Goal: Task Accomplishment & Management: Manage account settings

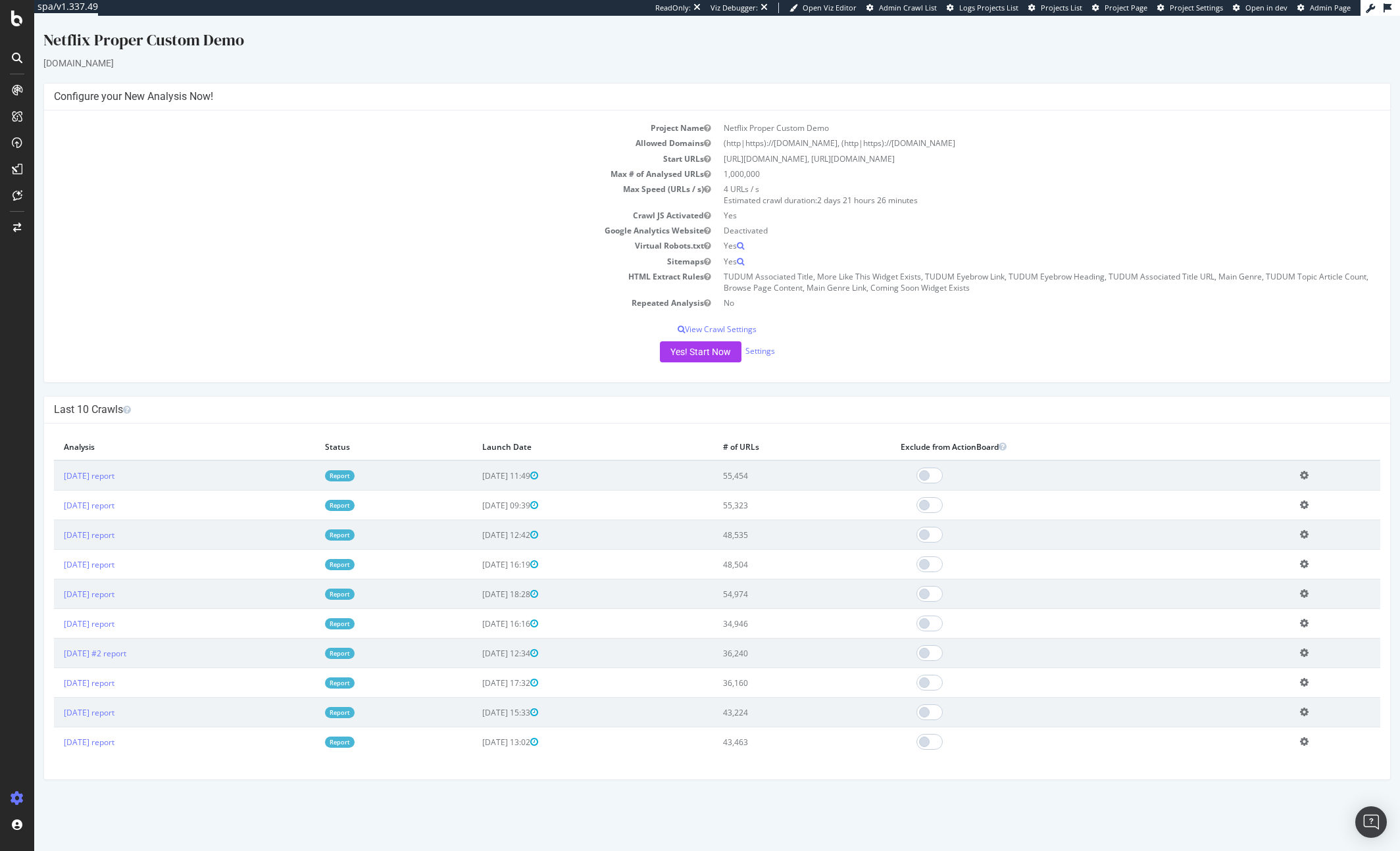
click at [300, 260] on td "Sitemaps" at bounding box center [385, 262] width 663 height 15
click at [114, 475] on link "2023 Aug. 18th report" at bounding box center [89, 475] width 50 height 11
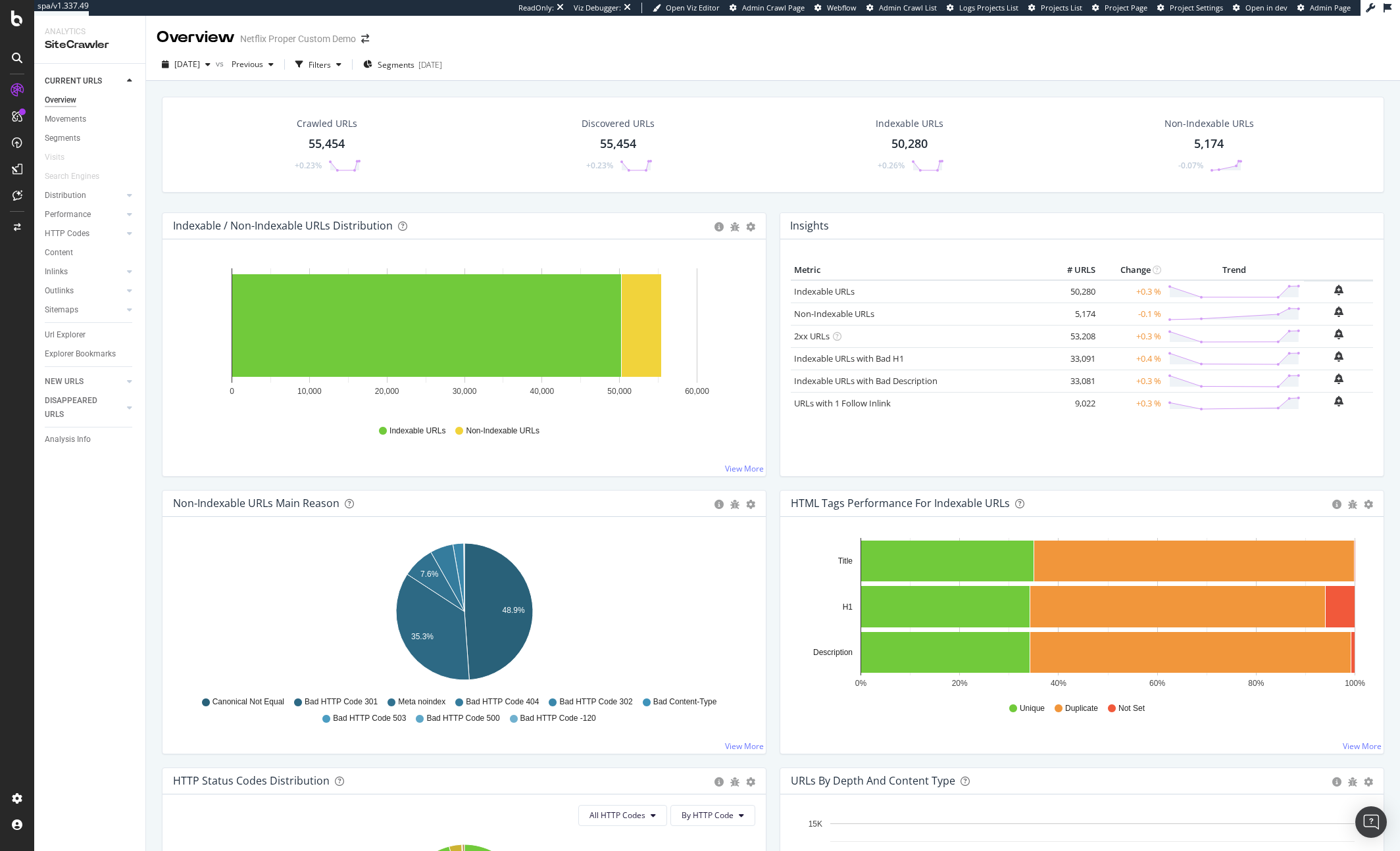
click at [555, 82] on div "Crawled URLs 55,454 +0.23% Discovered URLs 55,454 +0.23% Indexable URLs 50,280 …" at bounding box center [772, 498] width 1254 height 836
click at [83, 760] on div "Crawl Manager" at bounding box center [119, 761] width 158 height 10
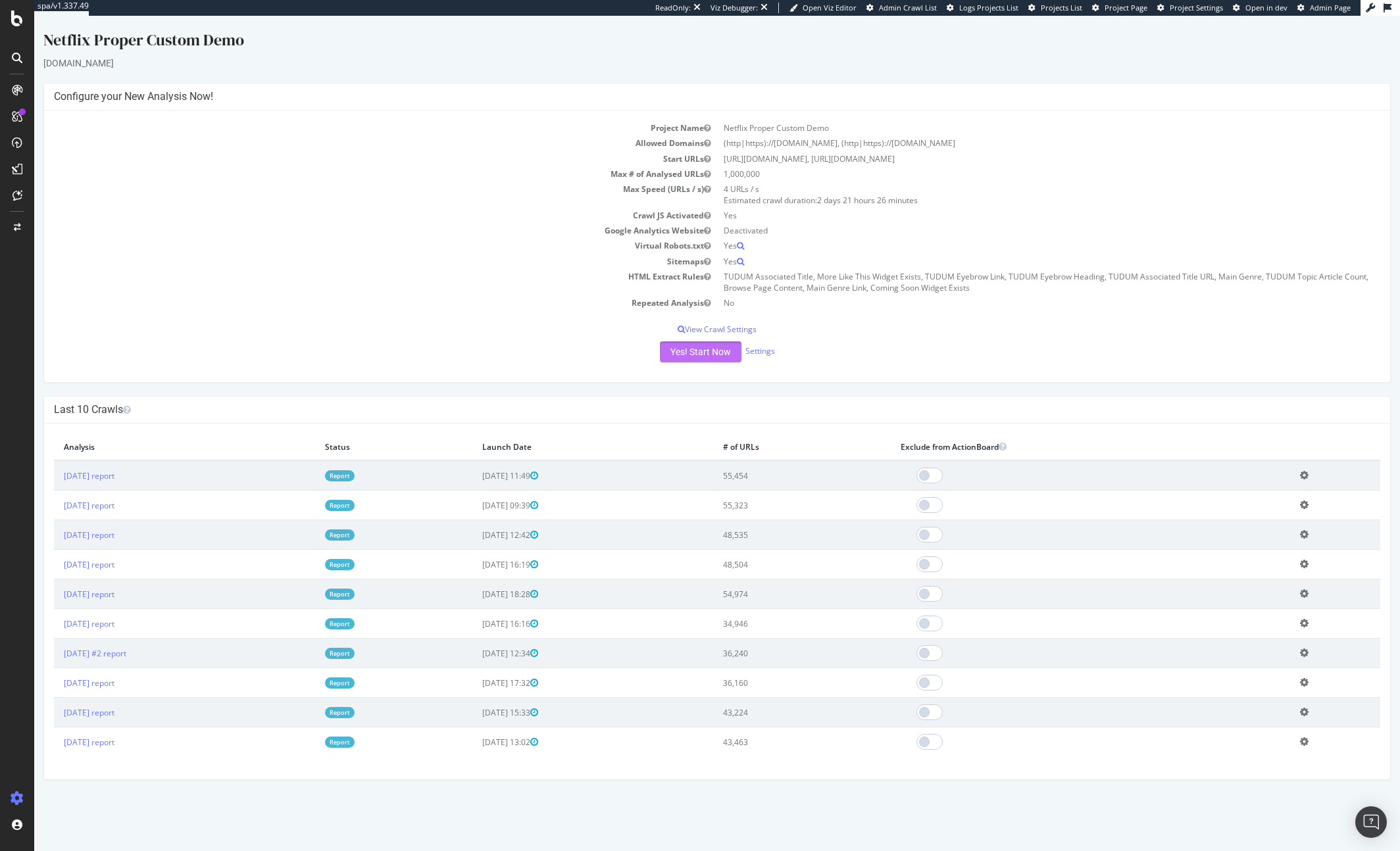
click at [699, 354] on button "Yes! Start Now" at bounding box center [701, 352] width 82 height 21
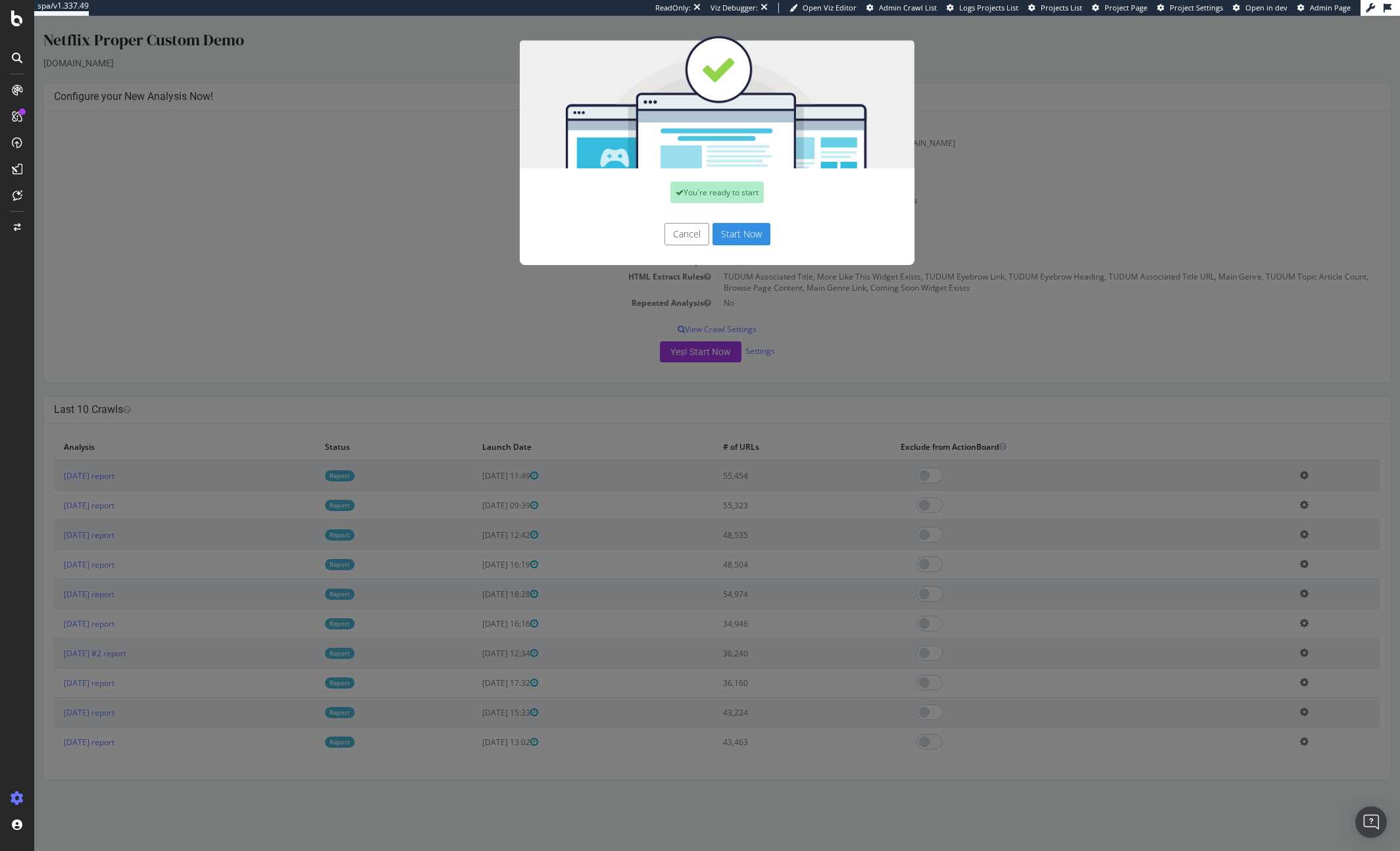
click at [743, 238] on button "Start Now" at bounding box center [741, 234] width 58 height 22
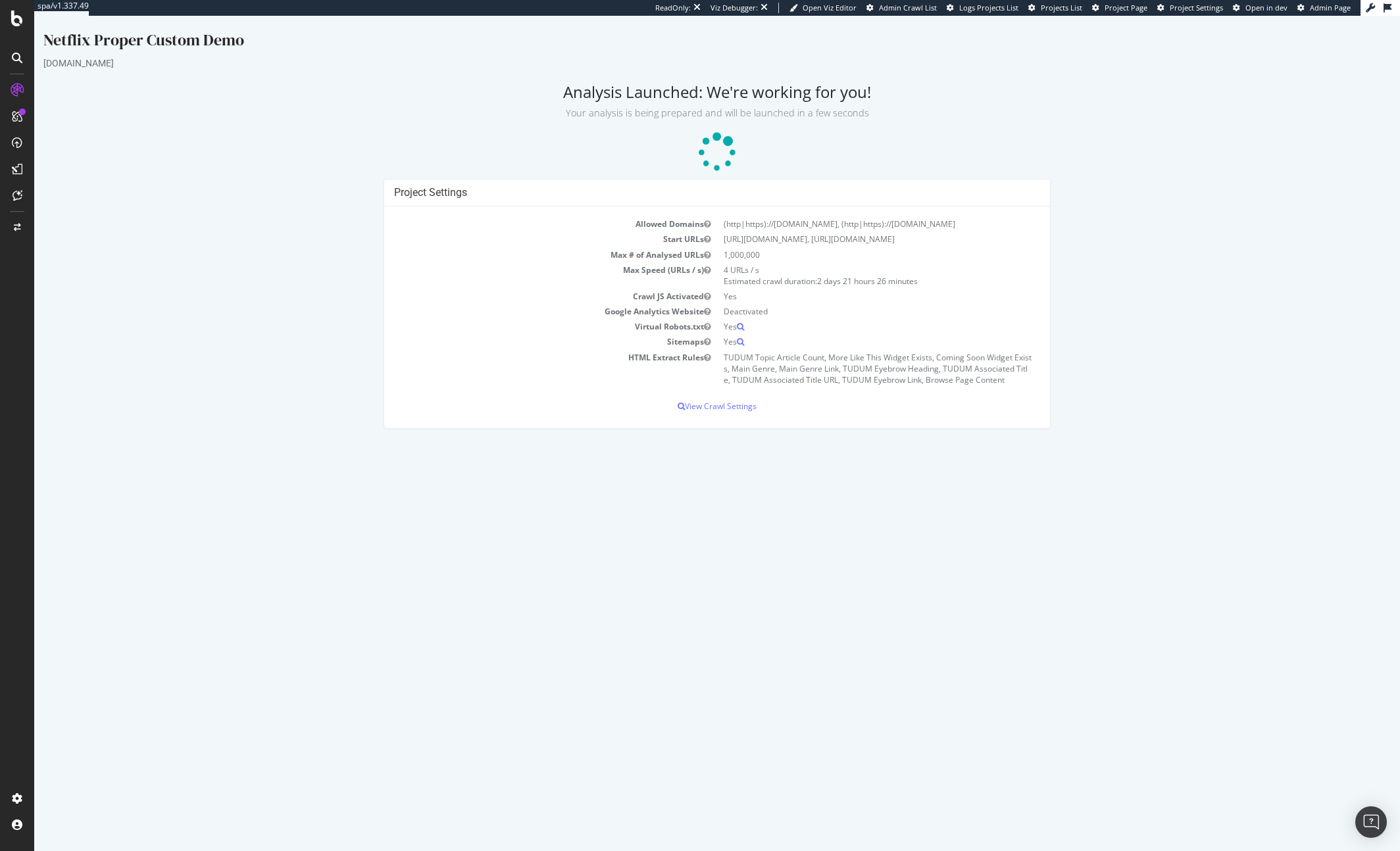
click at [1121, 256] on div "Project Settings Allowed Domains (http|https)://www.netflix.com, (http|https):/…" at bounding box center [716, 310] width 1360 height 263
click at [241, 158] on p at bounding box center [717, 152] width 1347 height 39
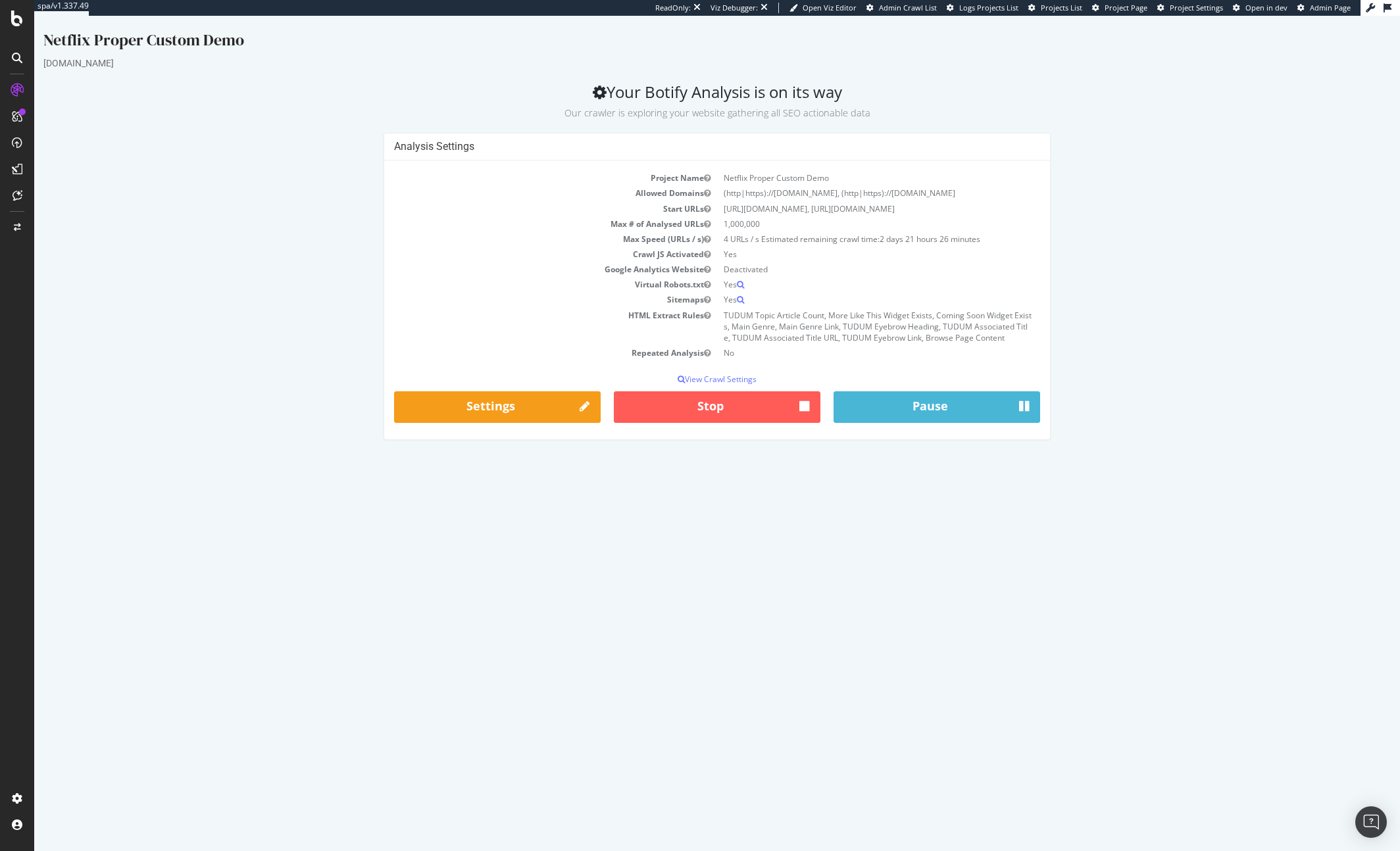
click at [233, 375] on div "Analysis Settings Project Name Netflix Proper Custom Demo Allowed Domains (http…" at bounding box center [716, 293] width 1360 height 320
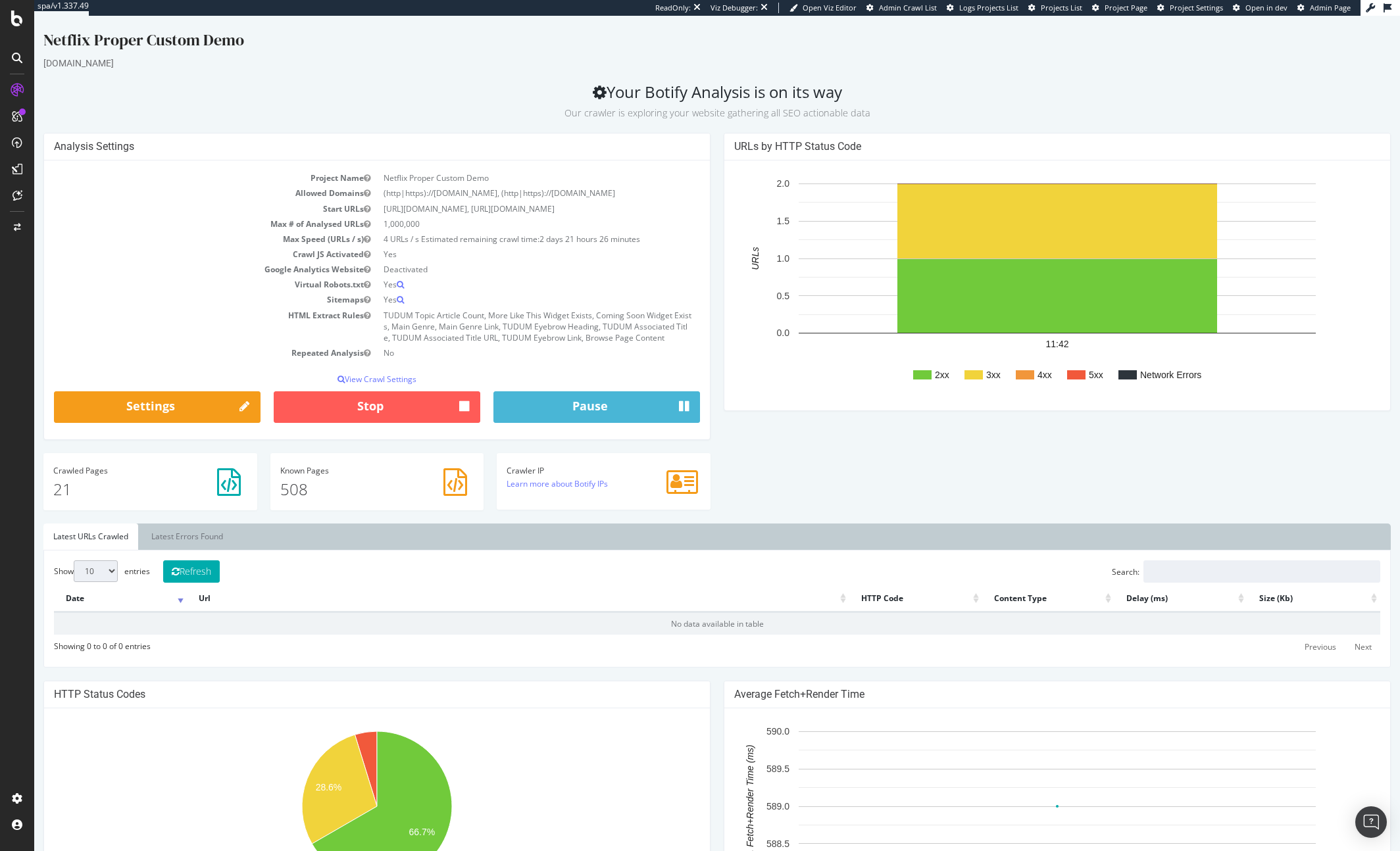
click at [880, 516] on div "Analysis Settings Project Name Netflix Proper Custom Demo Allowed Domains (http…" at bounding box center [716, 328] width 1360 height 391
click at [172, 532] on link "Latest Errors Found" at bounding box center [186, 537] width 91 height 26
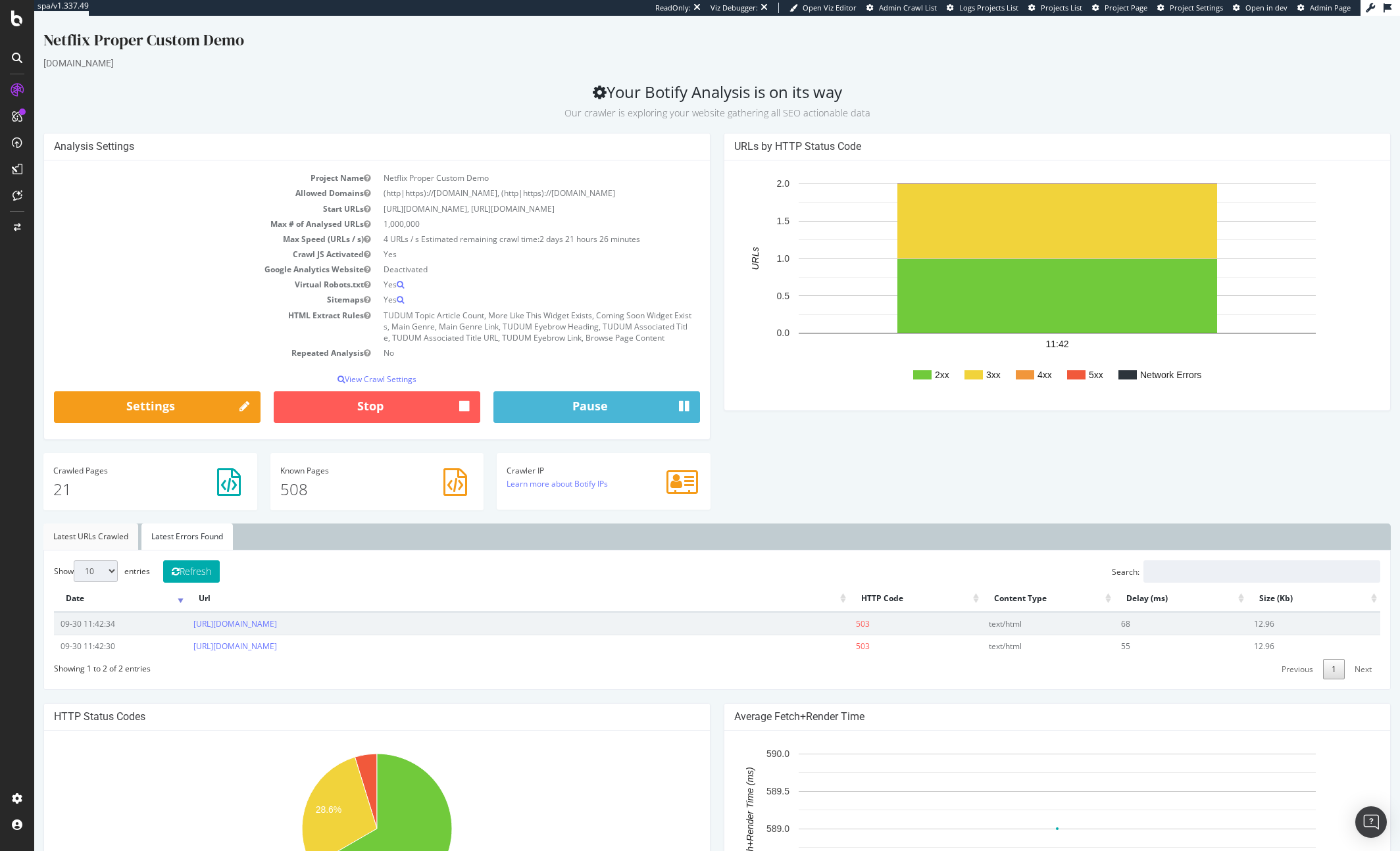
click at [97, 533] on link "Latest URLs Crawled" at bounding box center [90, 537] width 95 height 26
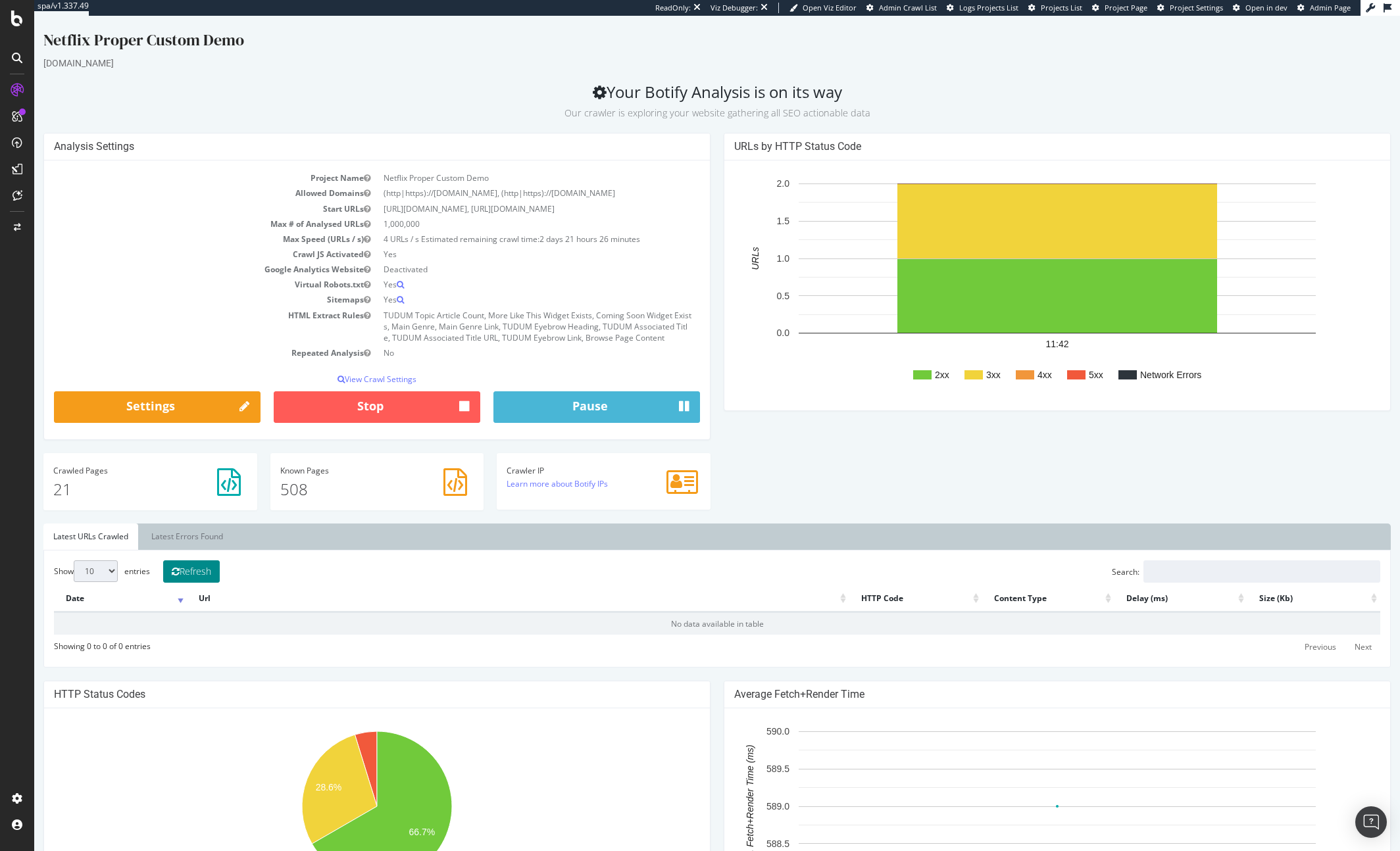
click at [192, 575] on button "Refresh" at bounding box center [192, 572] width 56 height 22
click at [1015, 322] on rect "A chart." at bounding box center [1056, 296] width 319 height 74
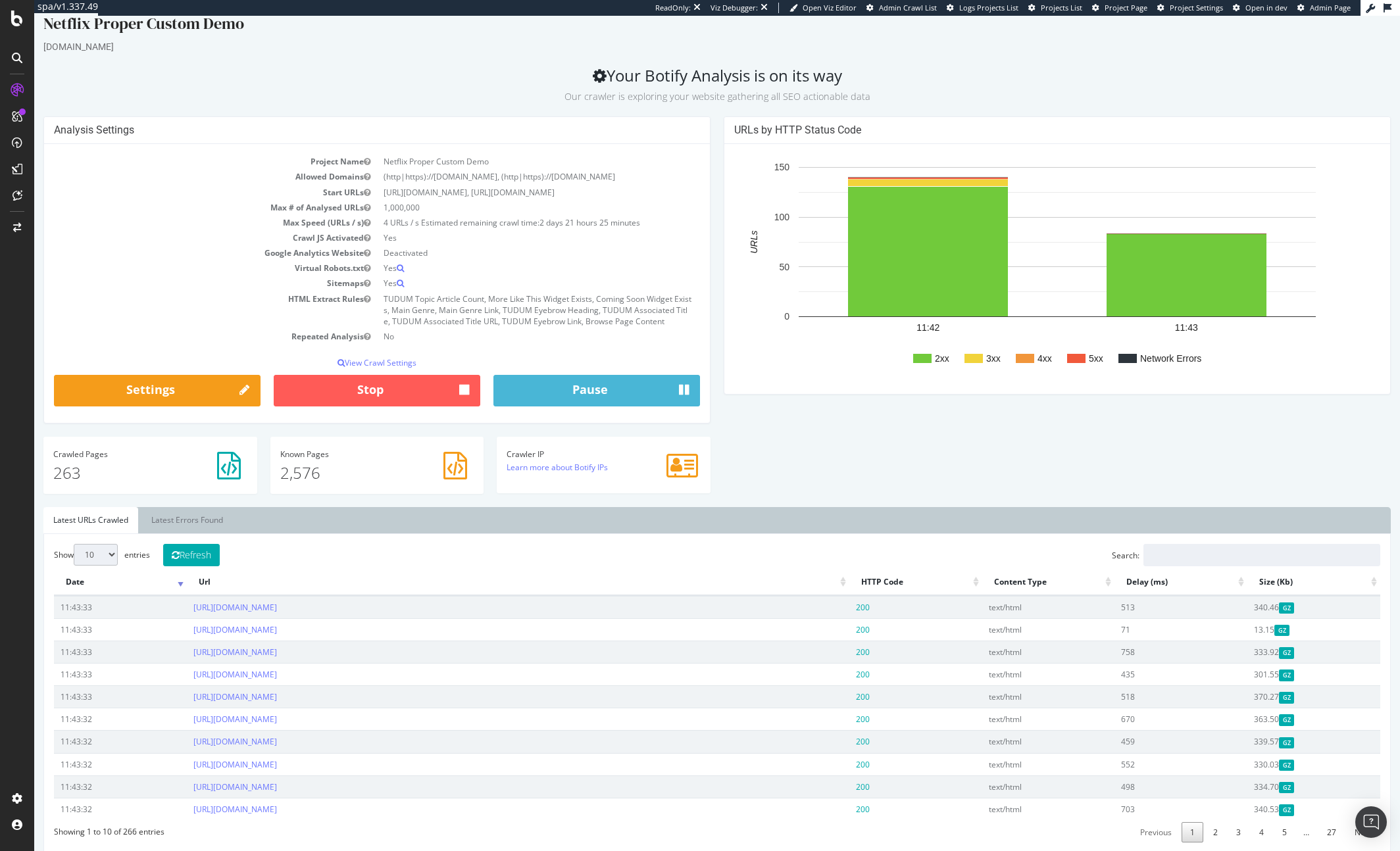
scroll to position [19, 0]
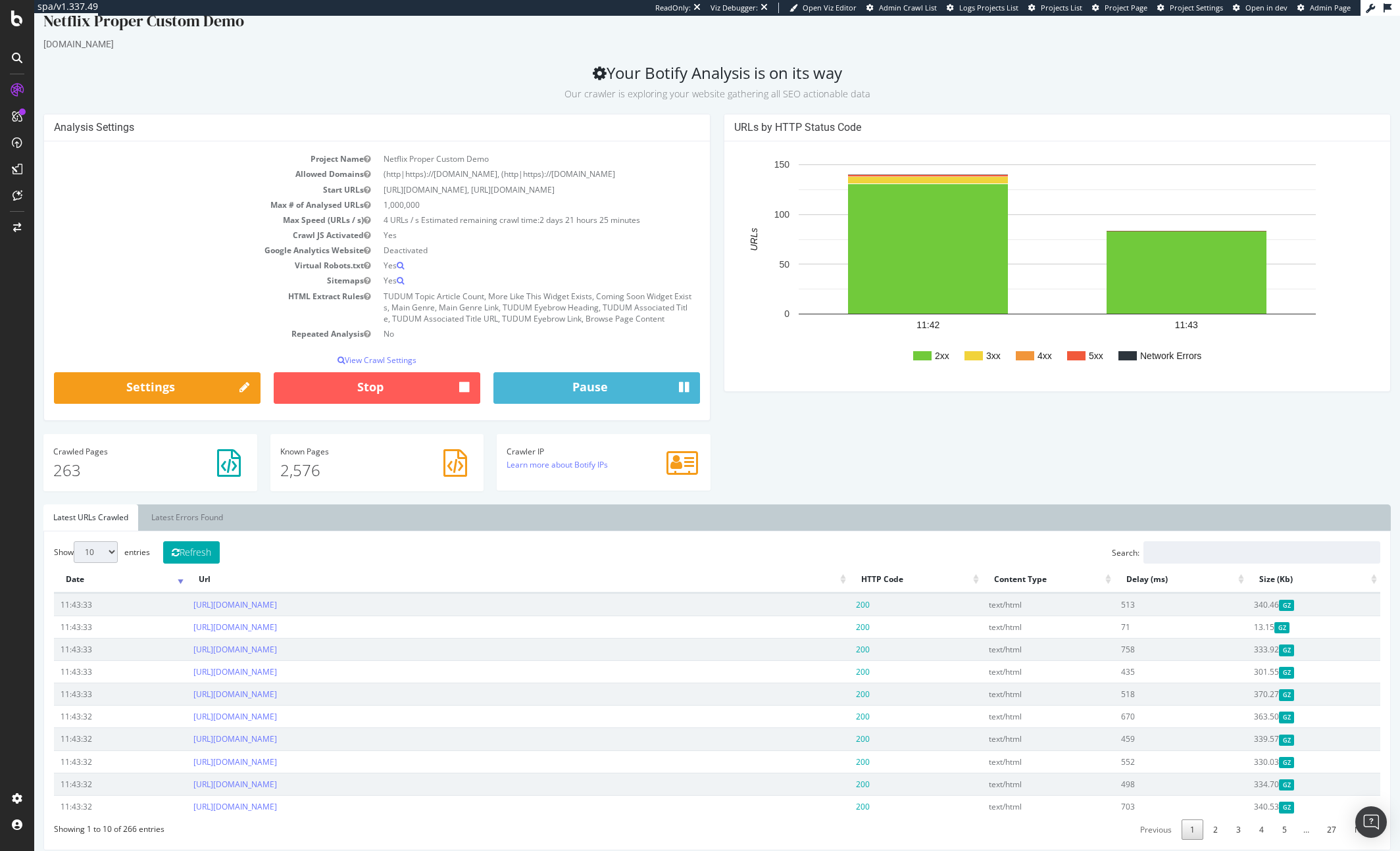
click at [718, 386] on div "URLs by HTTP Status Code 2xx 3xx 4xx 5xx Network Errors 11:42 11:43 0 50 100 15…" at bounding box center [1057, 260] width 680 height 291
click at [712, 402] on div "Analysis Settings Project Name Netflix Proper Custom Demo Allowed Domains (http…" at bounding box center [376, 274] width 680 height 320
click at [166, 515] on link "Latest Errors Found" at bounding box center [186, 517] width 91 height 26
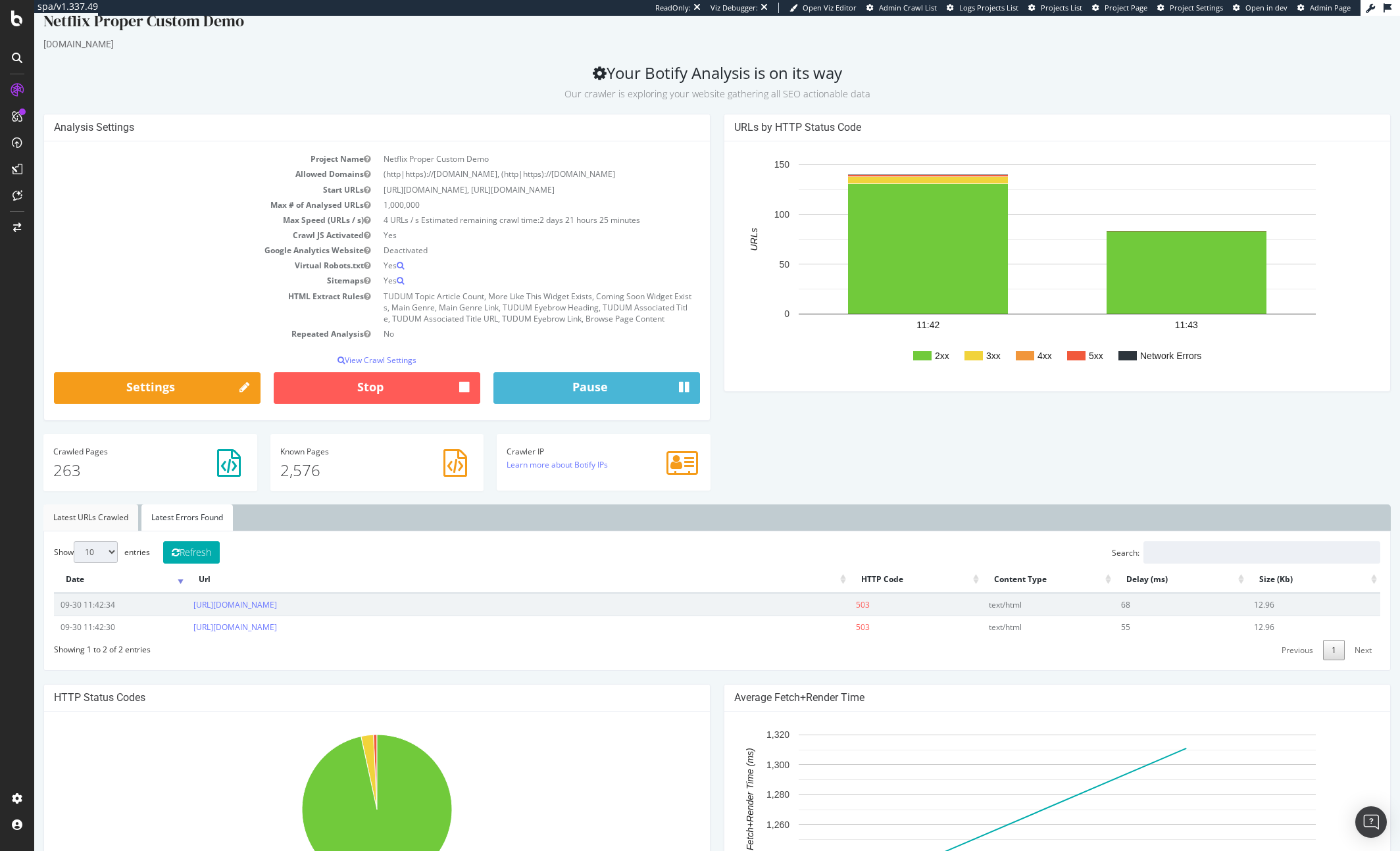
click at [108, 516] on link "Latest URLs Crawled" at bounding box center [90, 517] width 95 height 26
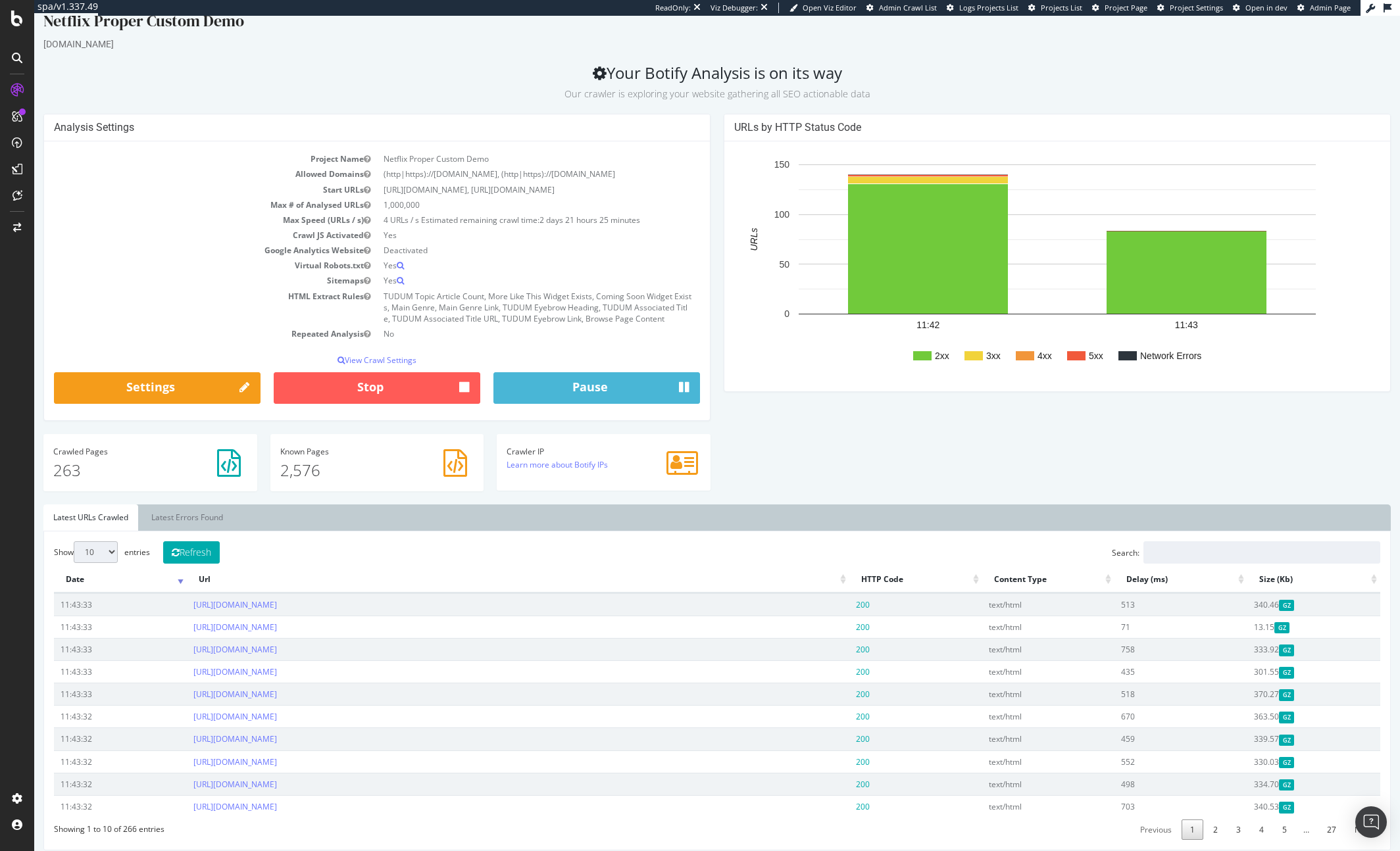
click at [840, 452] on div "Analysis Settings Project Name Netflix Proper Custom Demo Allowed Domains (http…" at bounding box center [716, 309] width 1360 height 391
click at [717, 345] on div "URLs by HTTP Status Code 2xx 3xx 4xx 5xx Network Errors 11:42 11:43 0 50 100 15…" at bounding box center [1057, 260] width 680 height 291
click at [715, 345] on div "Analysis Settings Project Name Netflix Proper Custom Demo Allowed Domains (http…" at bounding box center [376, 274] width 680 height 320
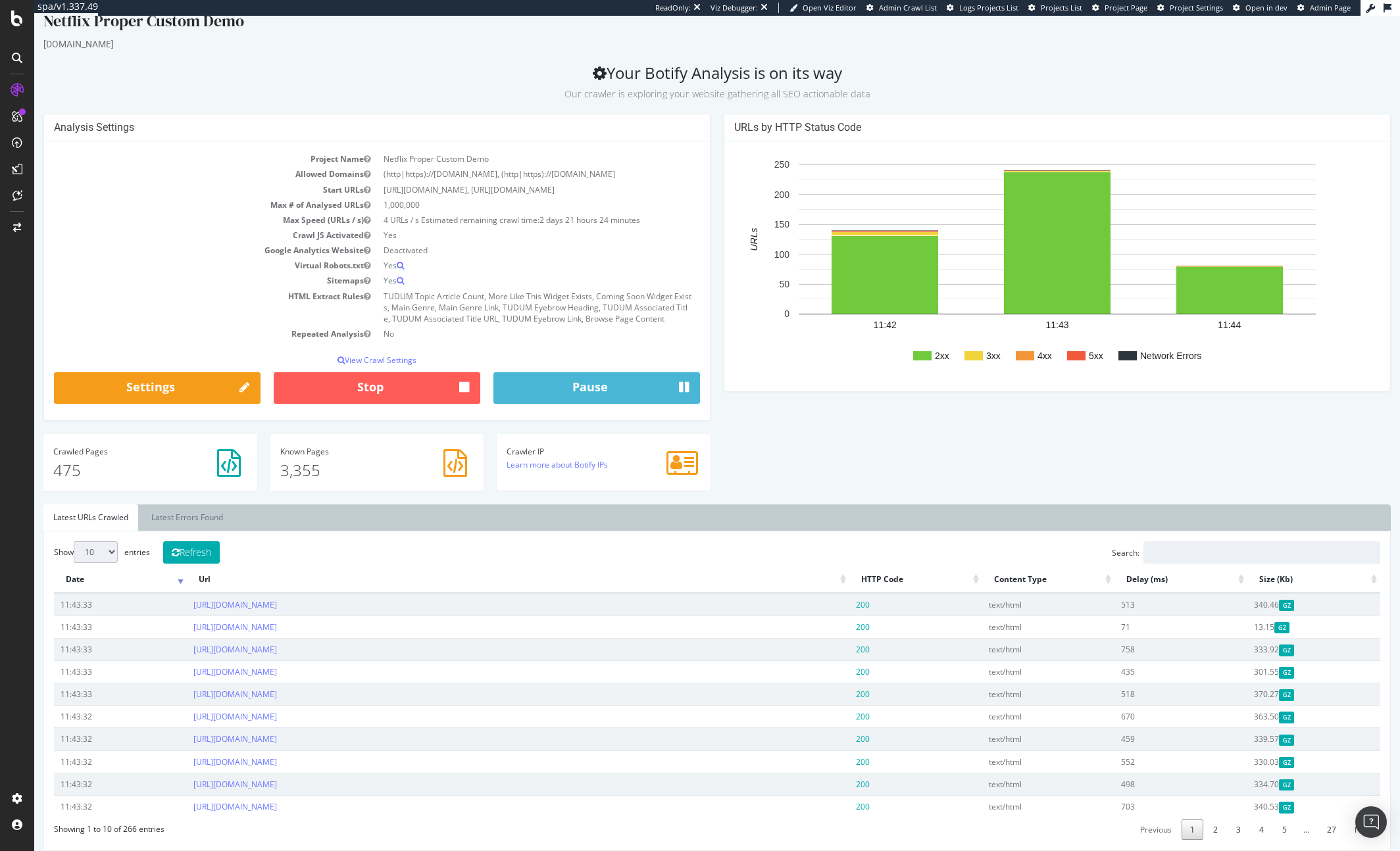
click at [715, 345] on div "Analysis Settings Project Name Netflix Proper Custom Demo Allowed Domains (http…" at bounding box center [376, 274] width 680 height 320
click at [715, 346] on div "Analysis Settings Project Name Netflix Proper Custom Demo Allowed Domains (http…" at bounding box center [376, 274] width 680 height 320
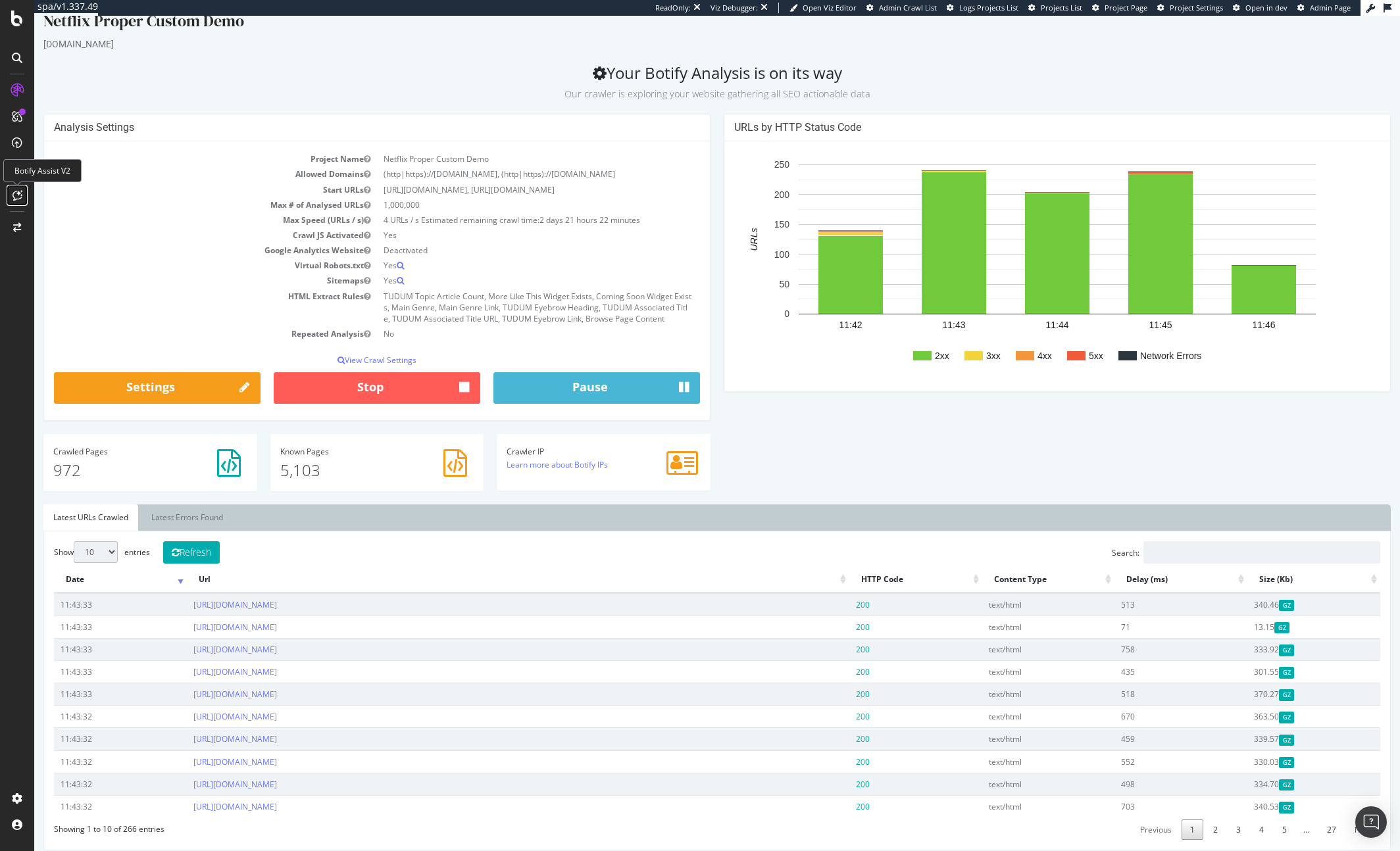
click at [19, 195] on icon at bounding box center [18, 195] width 10 height 10
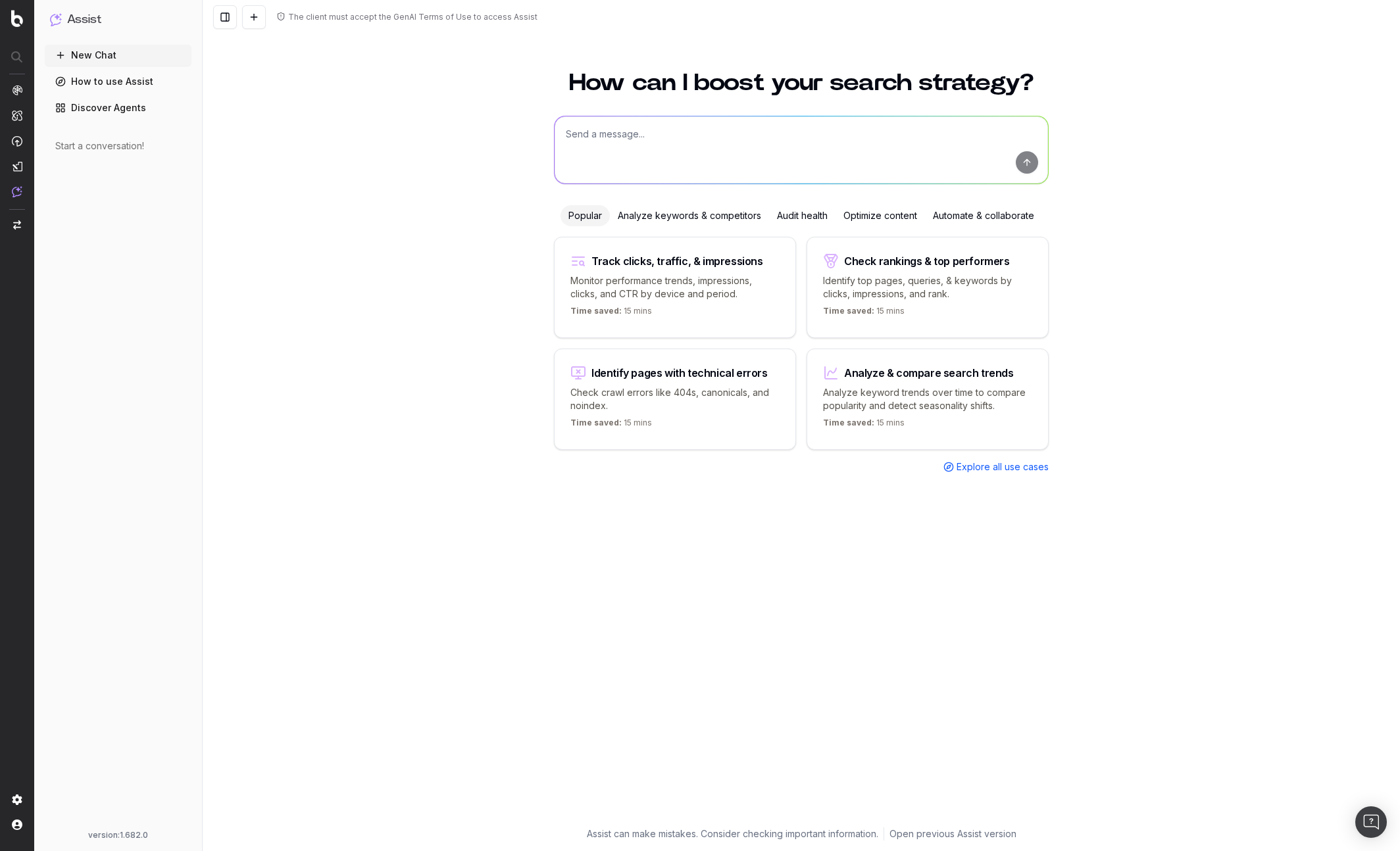
click at [432, 160] on div "How can I boost your search strategy? Popular Analyze keywords & competitors Au…" at bounding box center [801, 453] width 1197 height 796
click at [78, 177] on span "AlertPanel" at bounding box center [70, 177] width 44 height 10
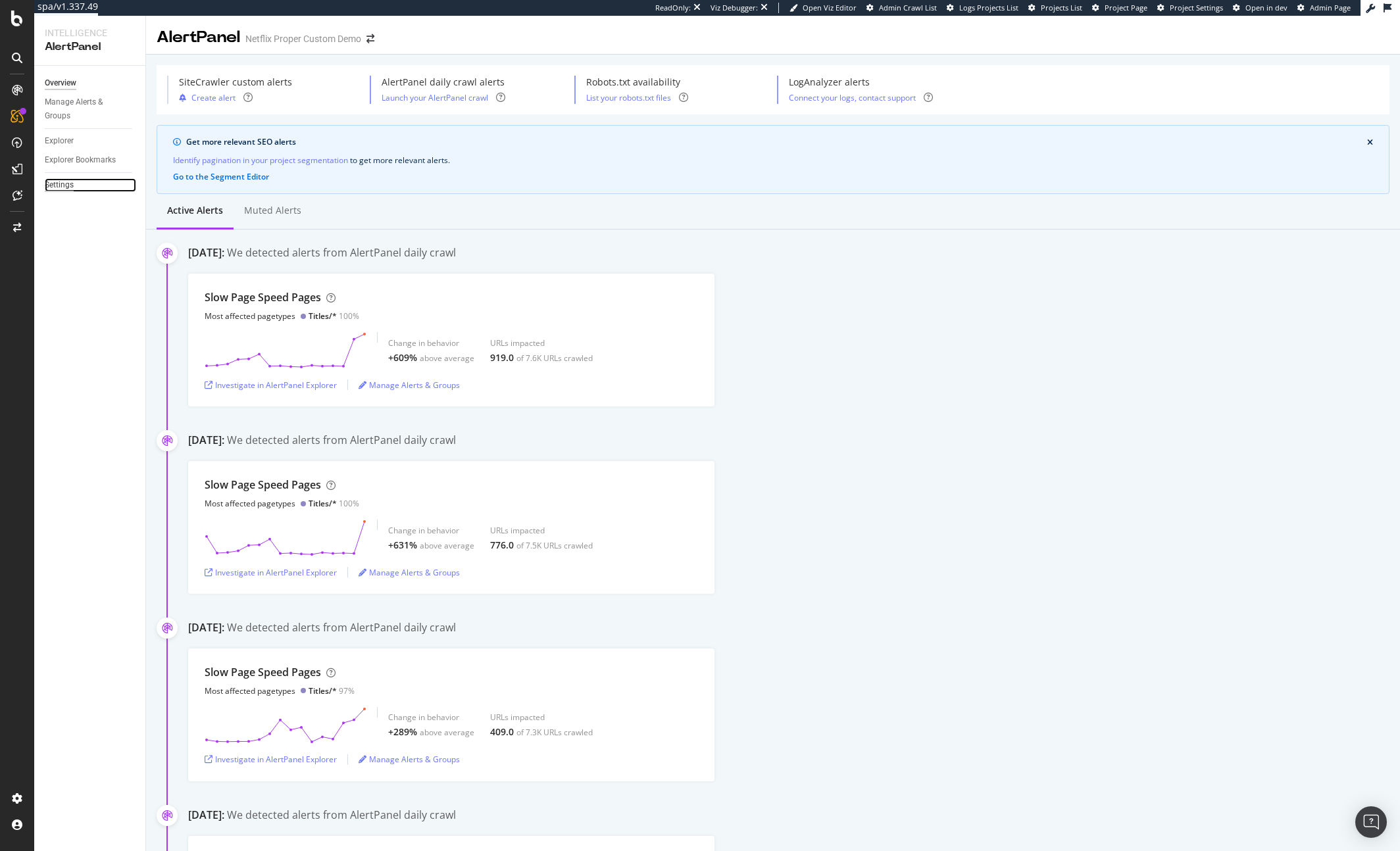
click at [62, 185] on div "Settings" at bounding box center [60, 185] width 29 height 14
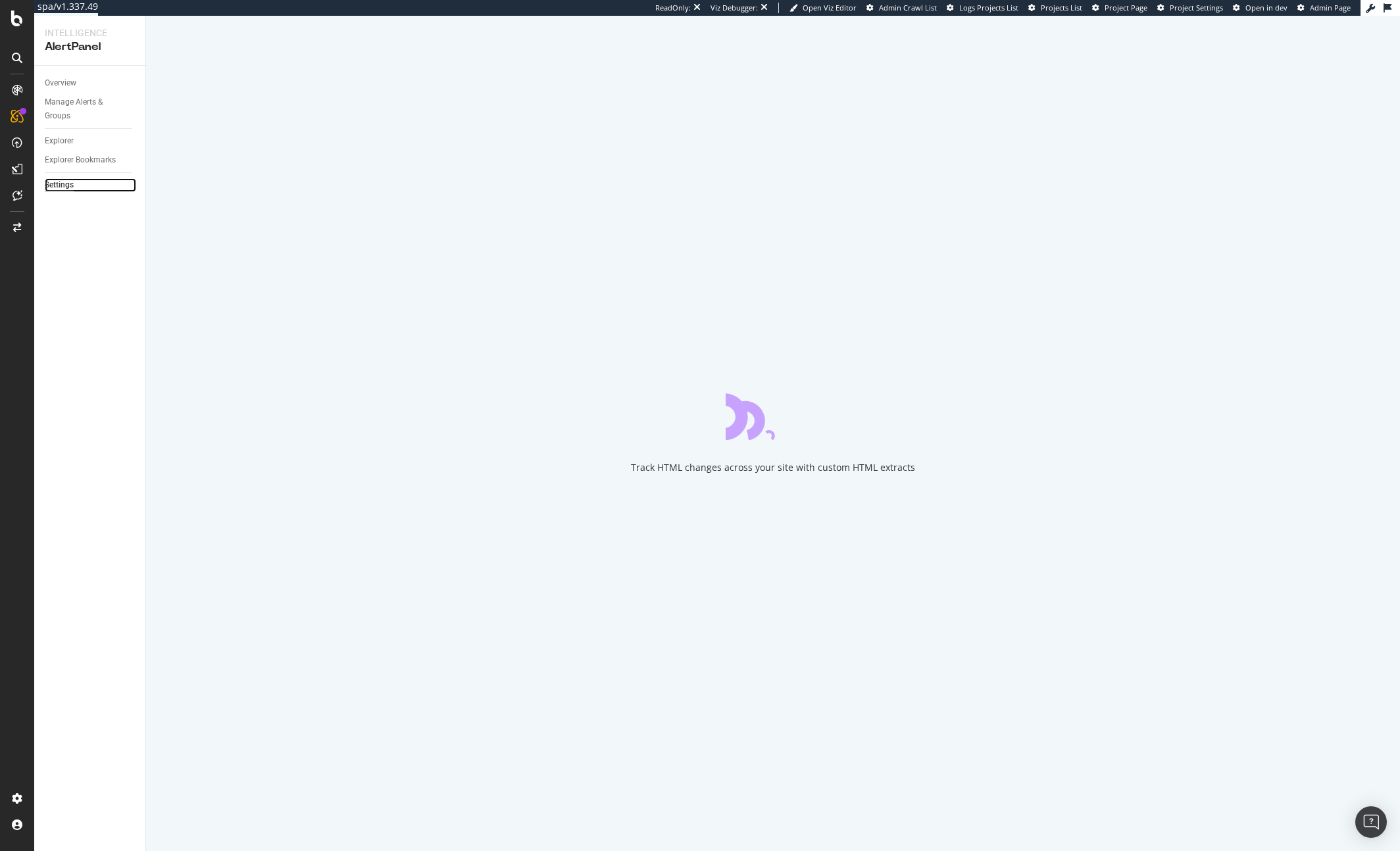
select select "01"
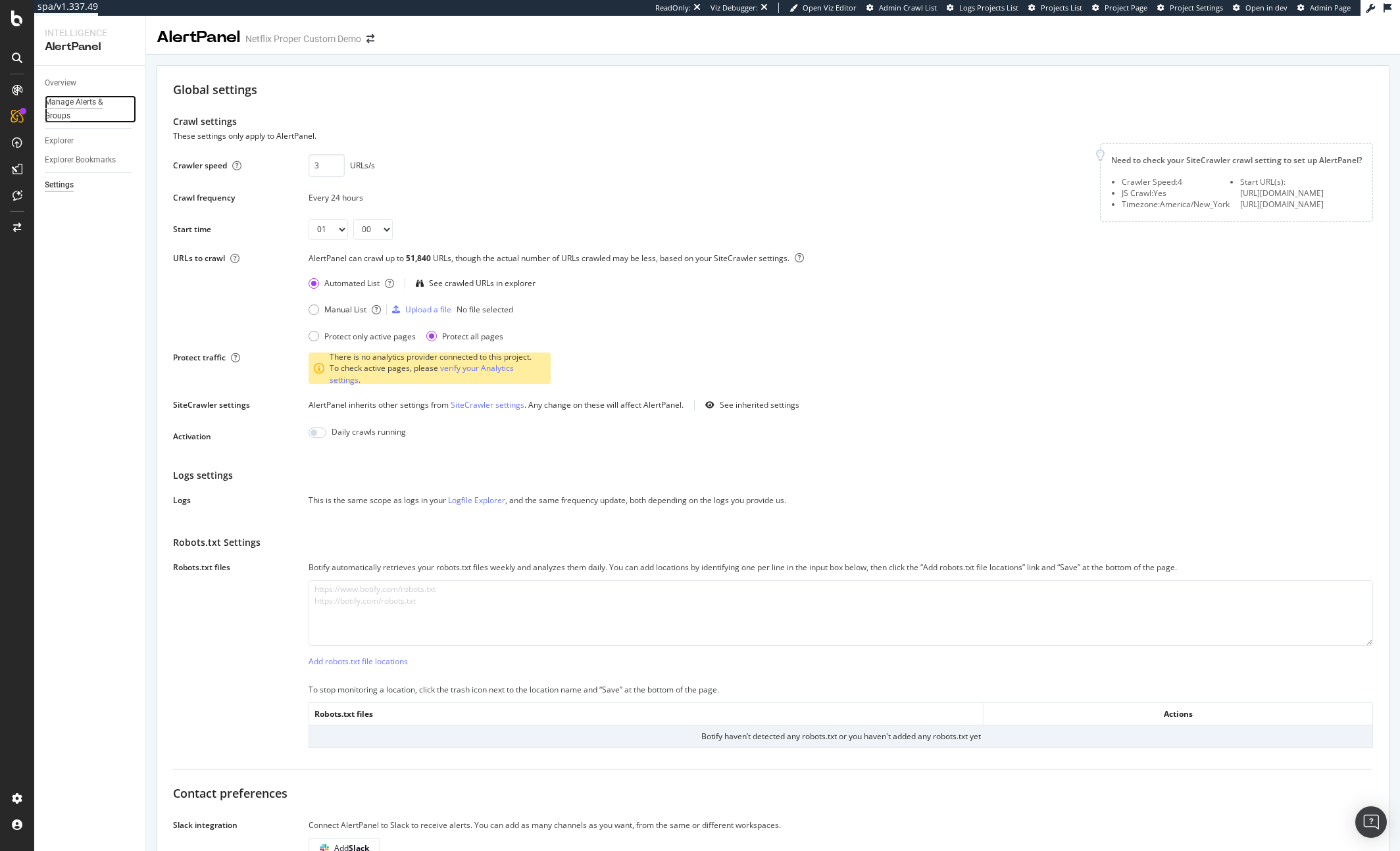
click at [68, 107] on div "Manage Alerts & Groups" at bounding box center [84, 109] width 79 height 27
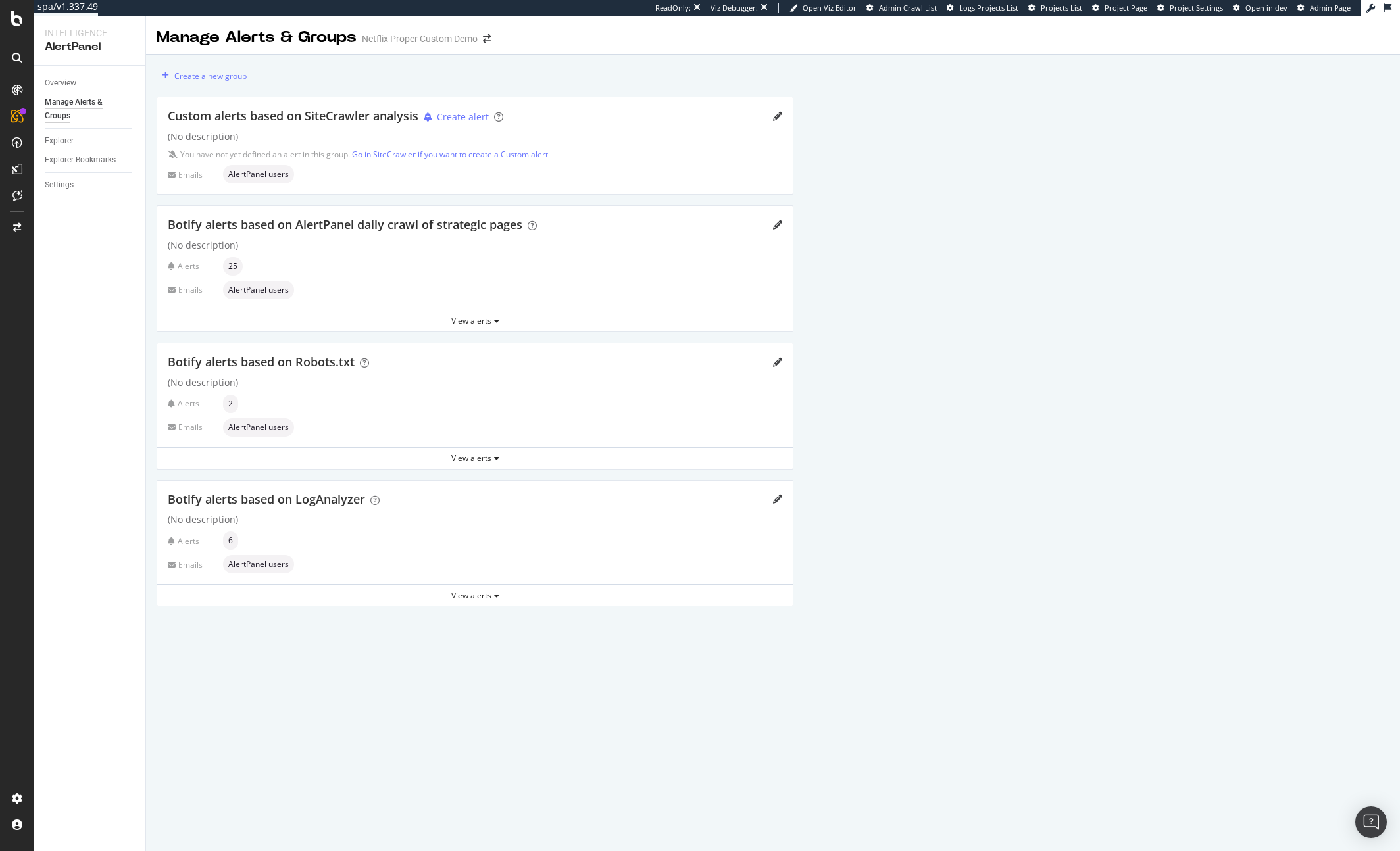
click at [198, 76] on div "Create a new group" at bounding box center [210, 76] width 72 height 11
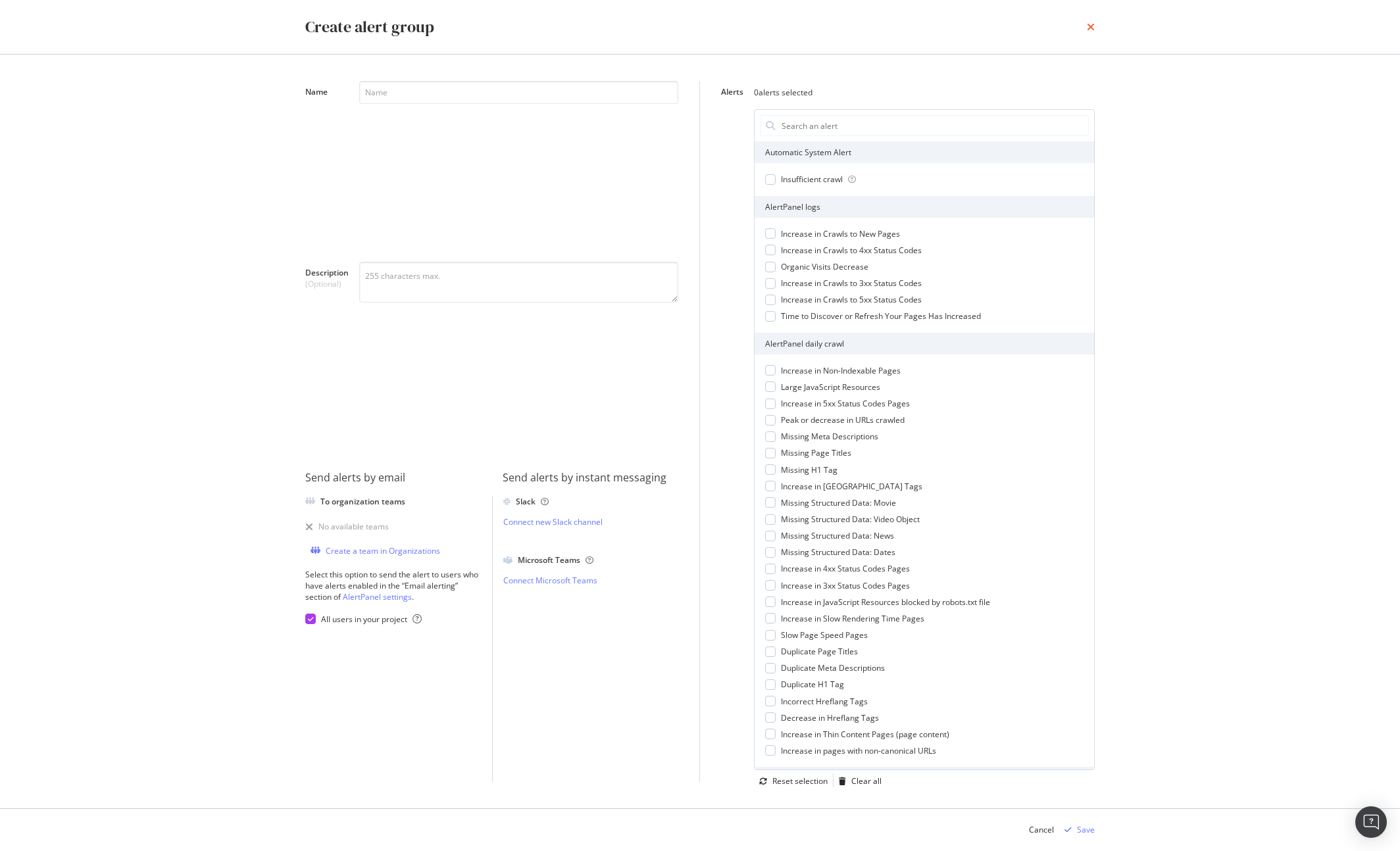
click at [1091, 30] on icon "times" at bounding box center [1090, 26] width 8 height 10
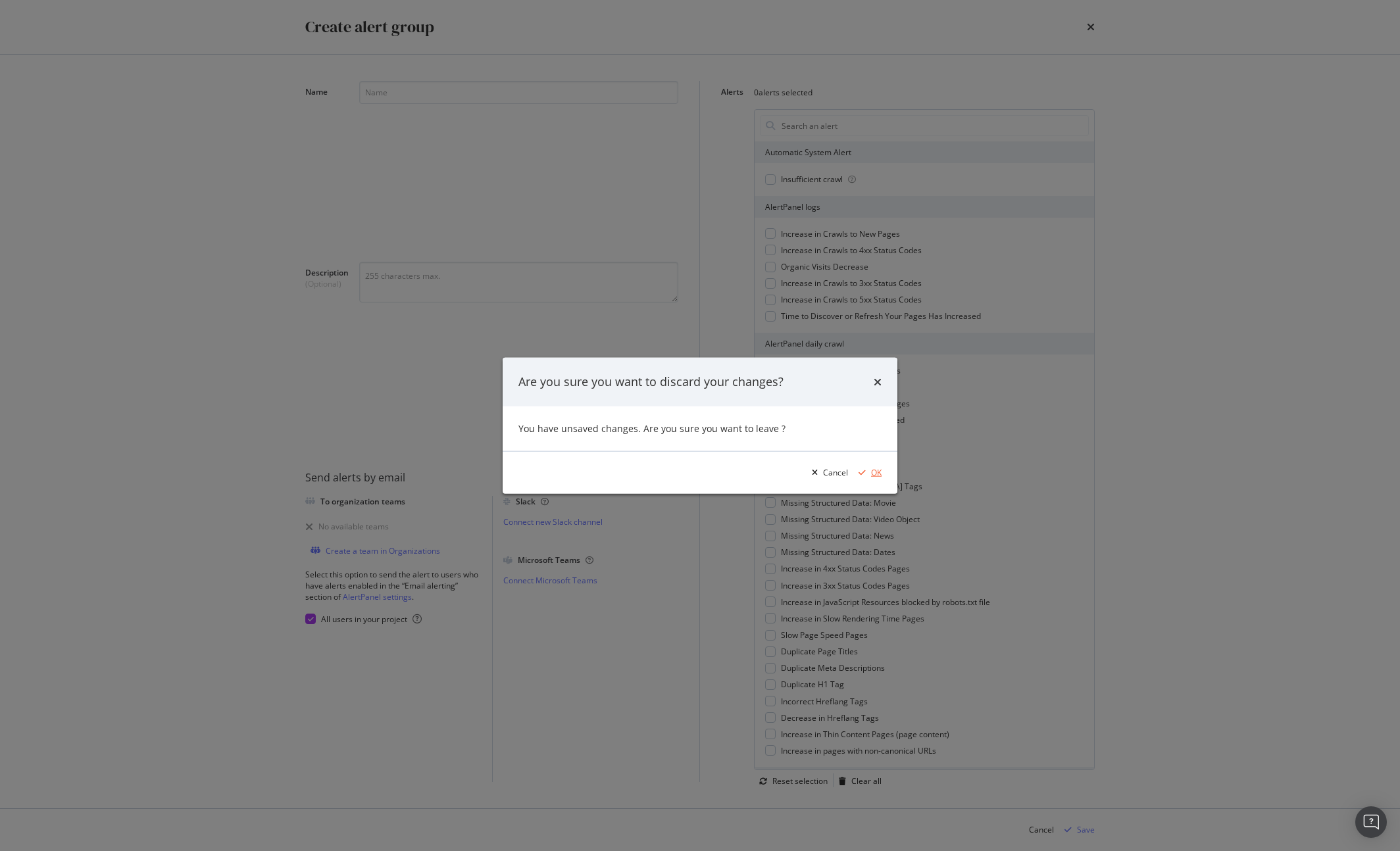
click at [876, 474] on div "OK" at bounding box center [876, 472] width 10 height 11
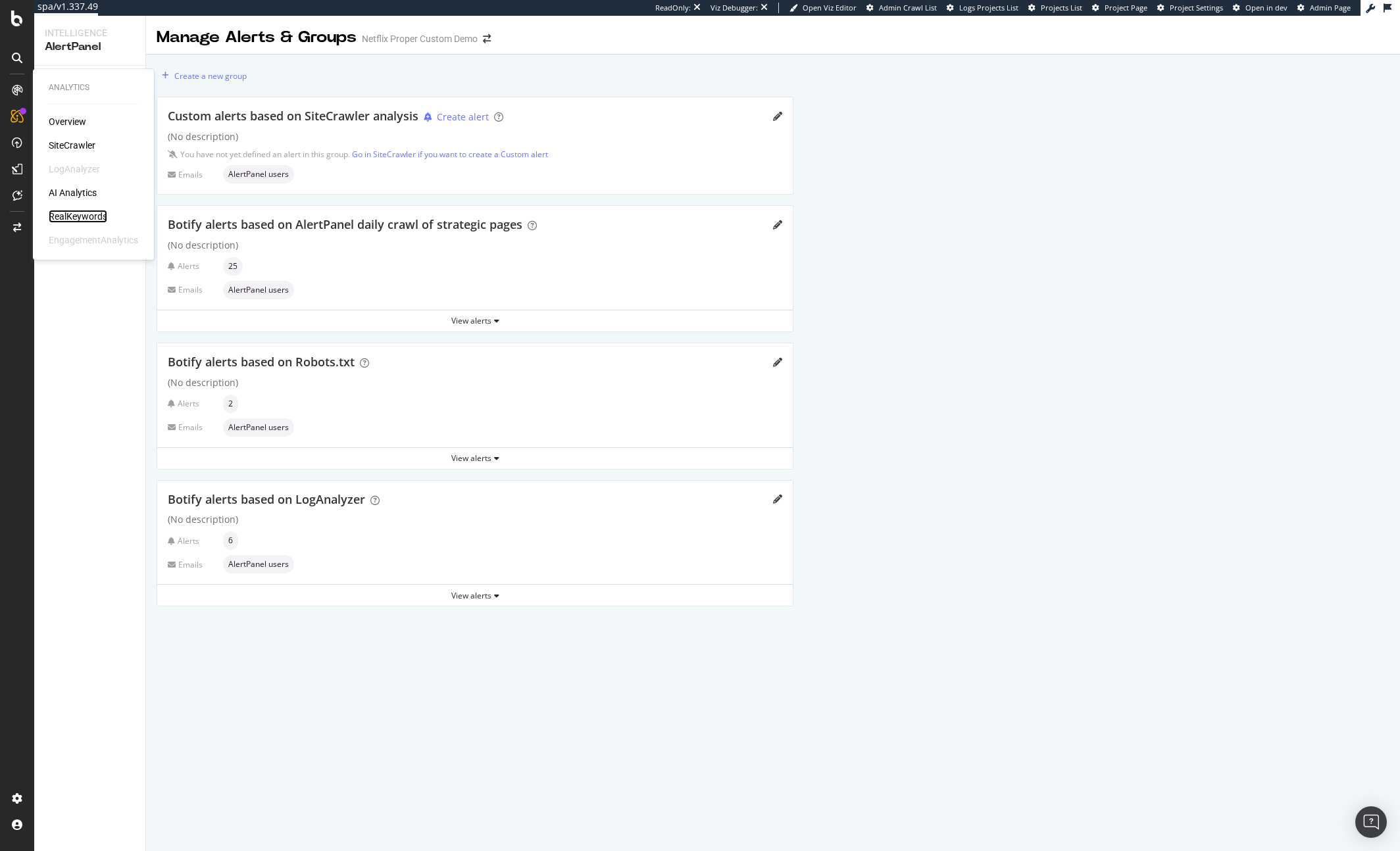
click at [67, 211] on div "RealKeywords" at bounding box center [77, 216] width 59 height 13
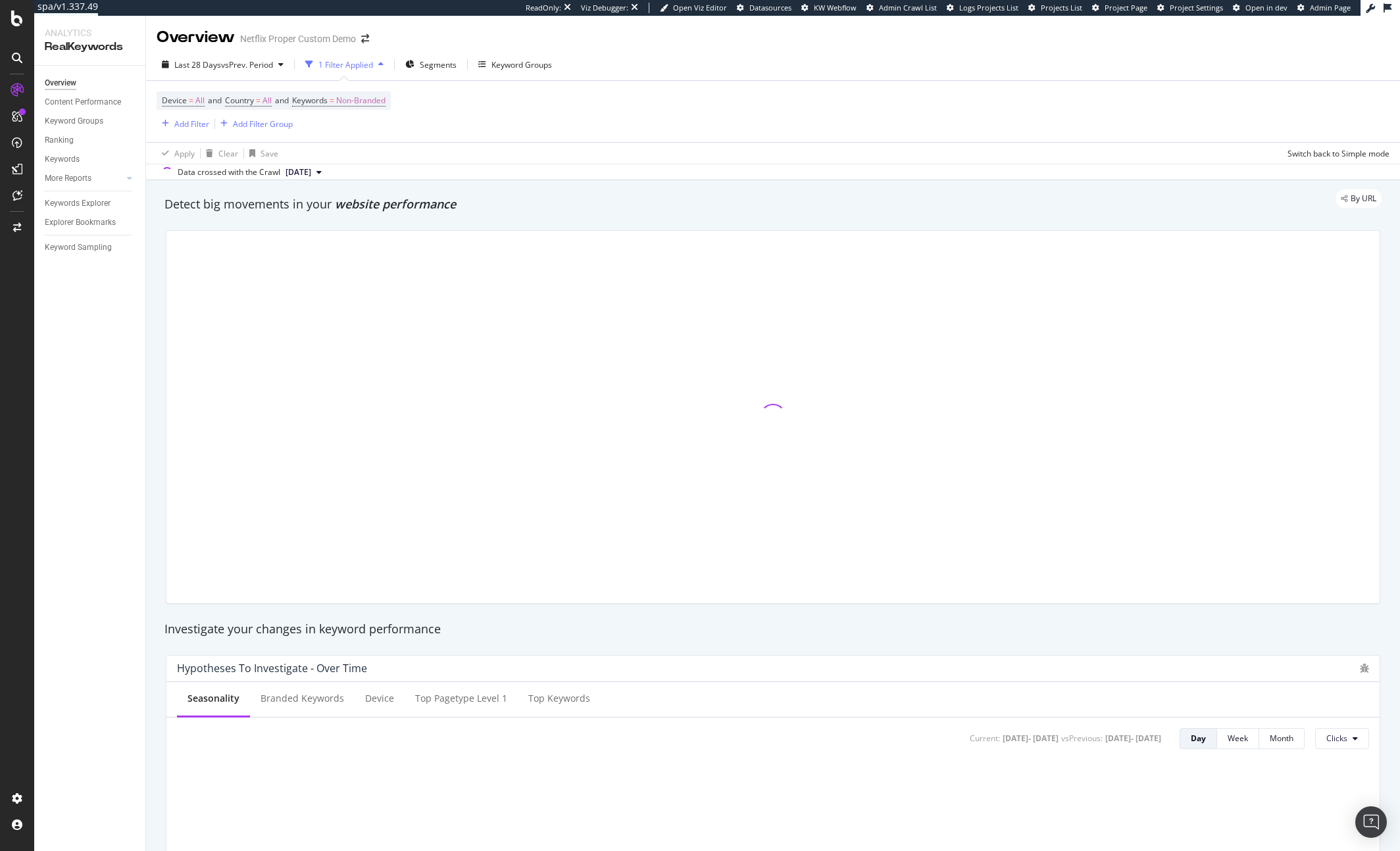
click at [158, 227] on div at bounding box center [772, 417] width 1230 height 394
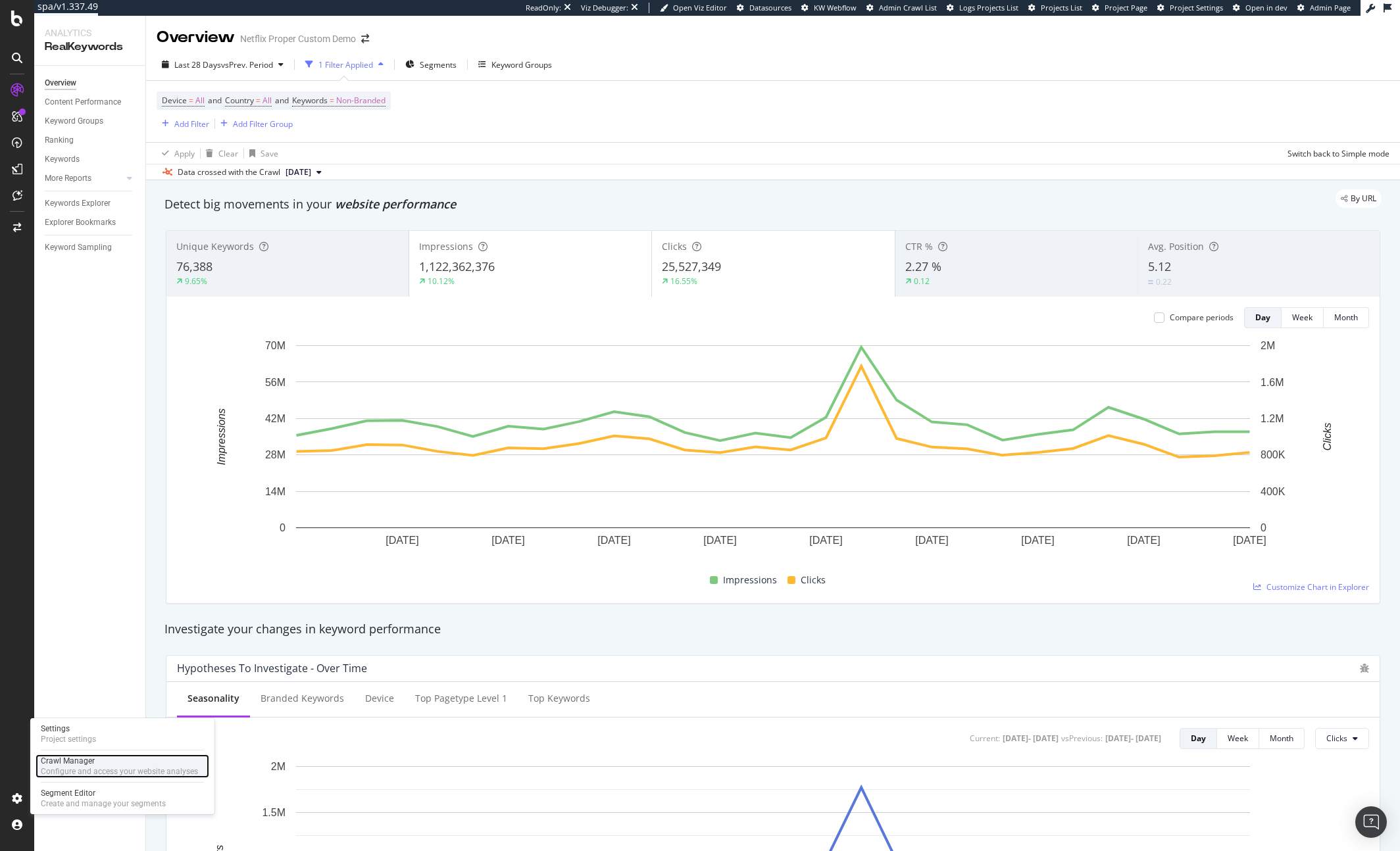
click at [62, 768] on div "Configure and access your website analyses" at bounding box center [119, 772] width 158 height 10
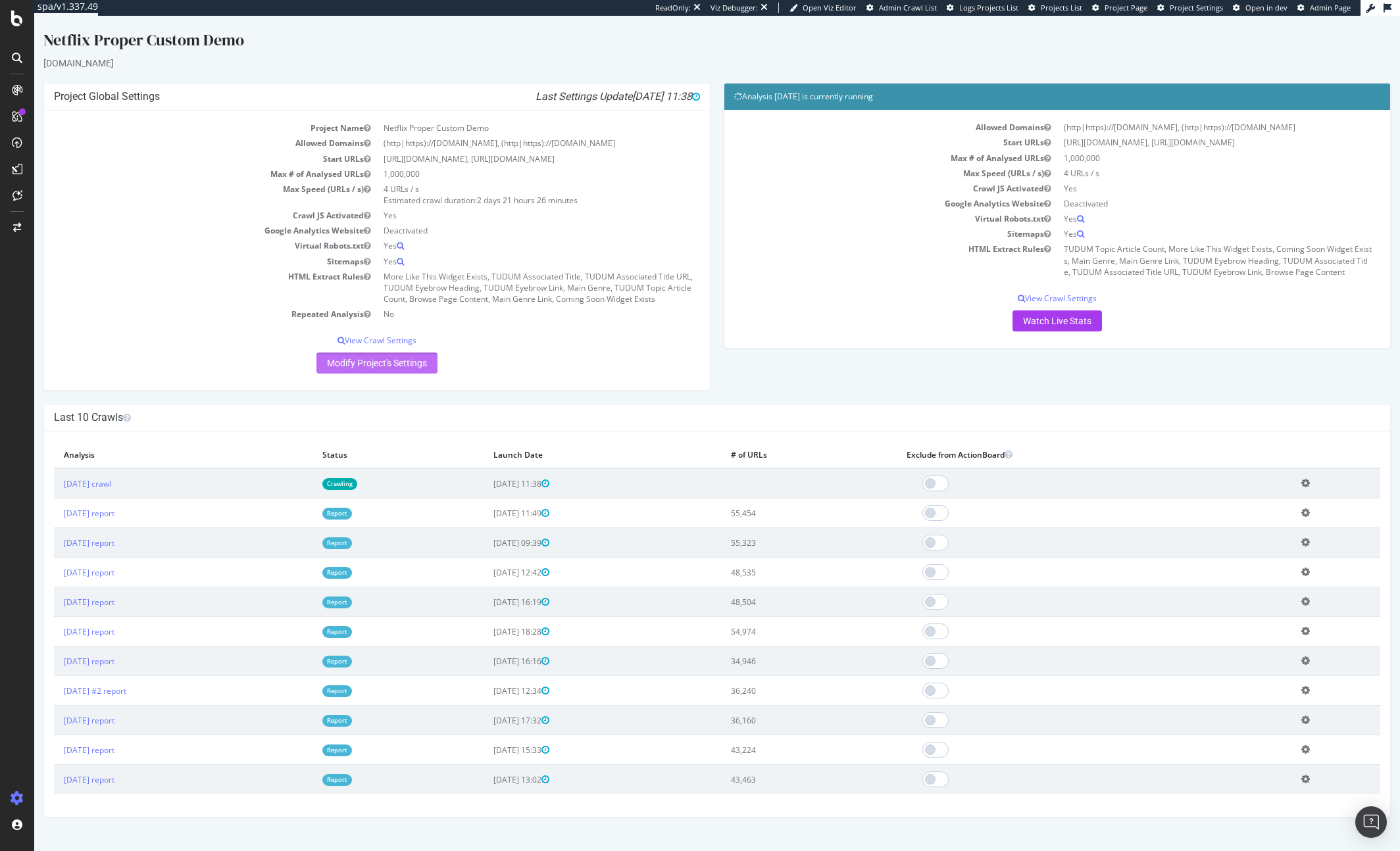
click at [371, 365] on link "Modify Project's Settings" at bounding box center [376, 363] width 121 height 21
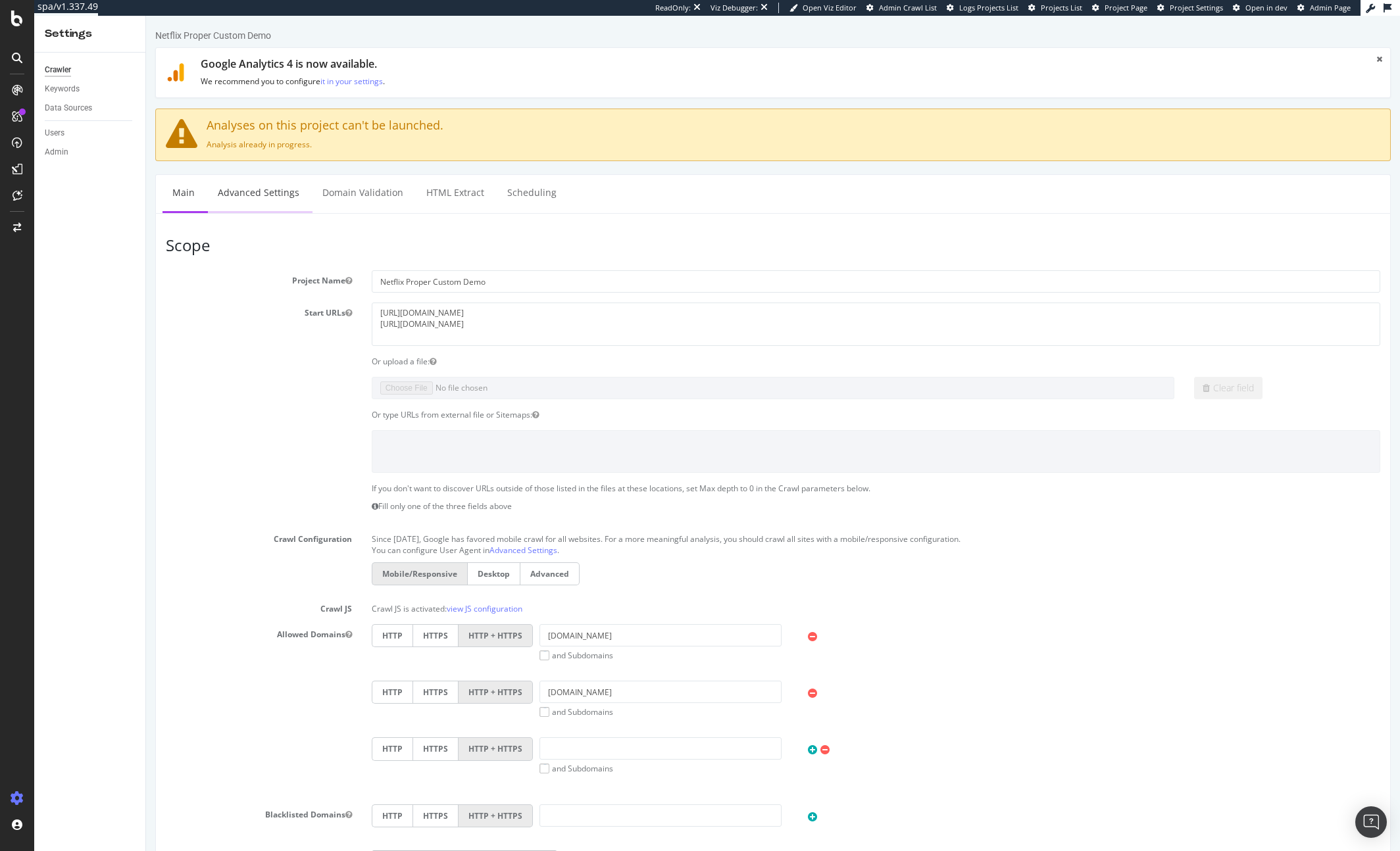
click at [244, 205] on link "Advanced Settings" at bounding box center [258, 193] width 101 height 36
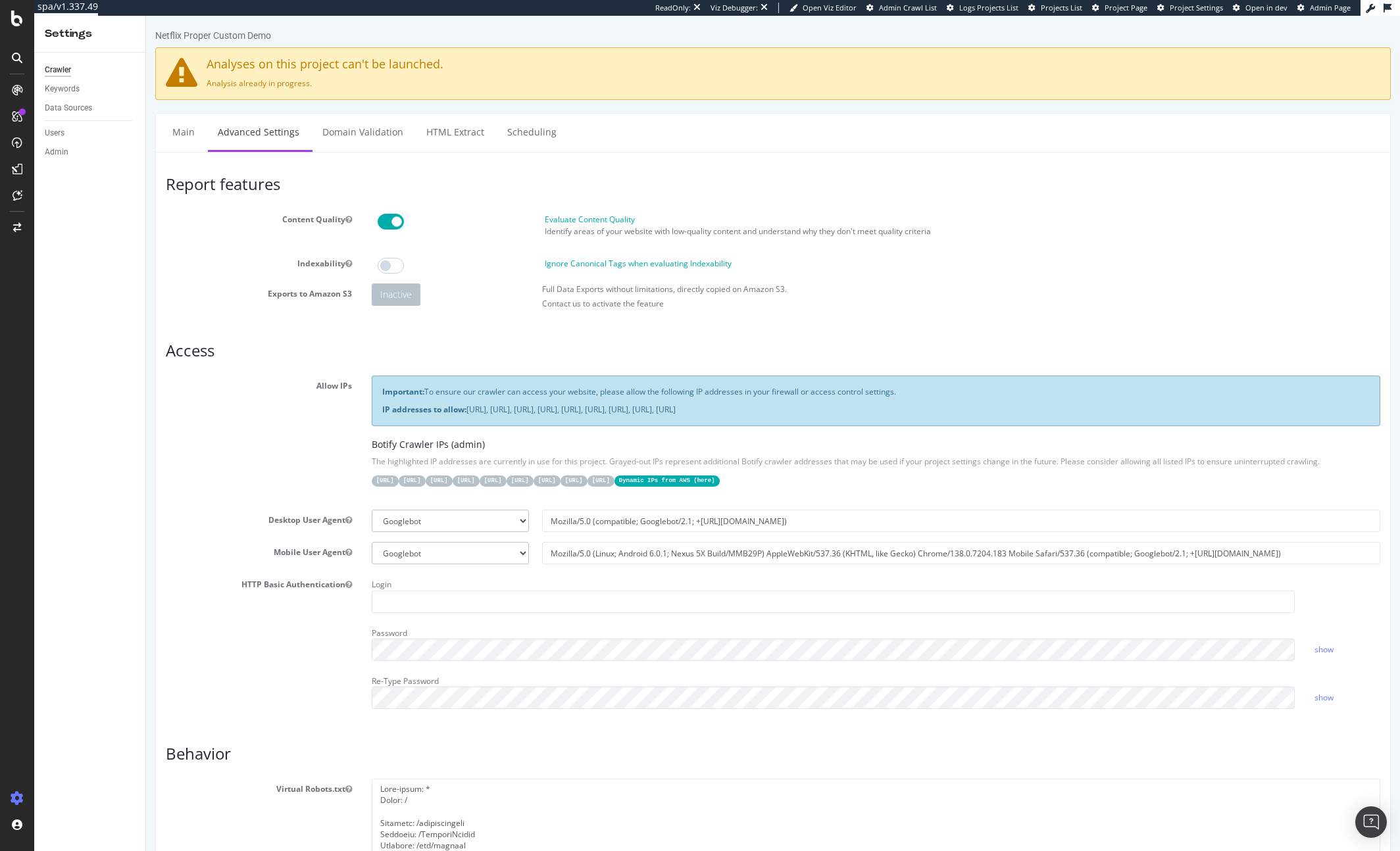
click at [581, 186] on h3 "Report features" at bounding box center [773, 184] width 1214 height 17
click at [462, 340] on div "Report features Content Quality Evaluate Content Quality Identify areas of your…" at bounding box center [773, 831] width 1214 height 1313
click at [411, 39] on div "Netflix Proper Custom Demo" at bounding box center [772, 38] width 1235 height 19
click at [61, 771] on div "Configure and access your website analyses" at bounding box center [119, 772] width 158 height 10
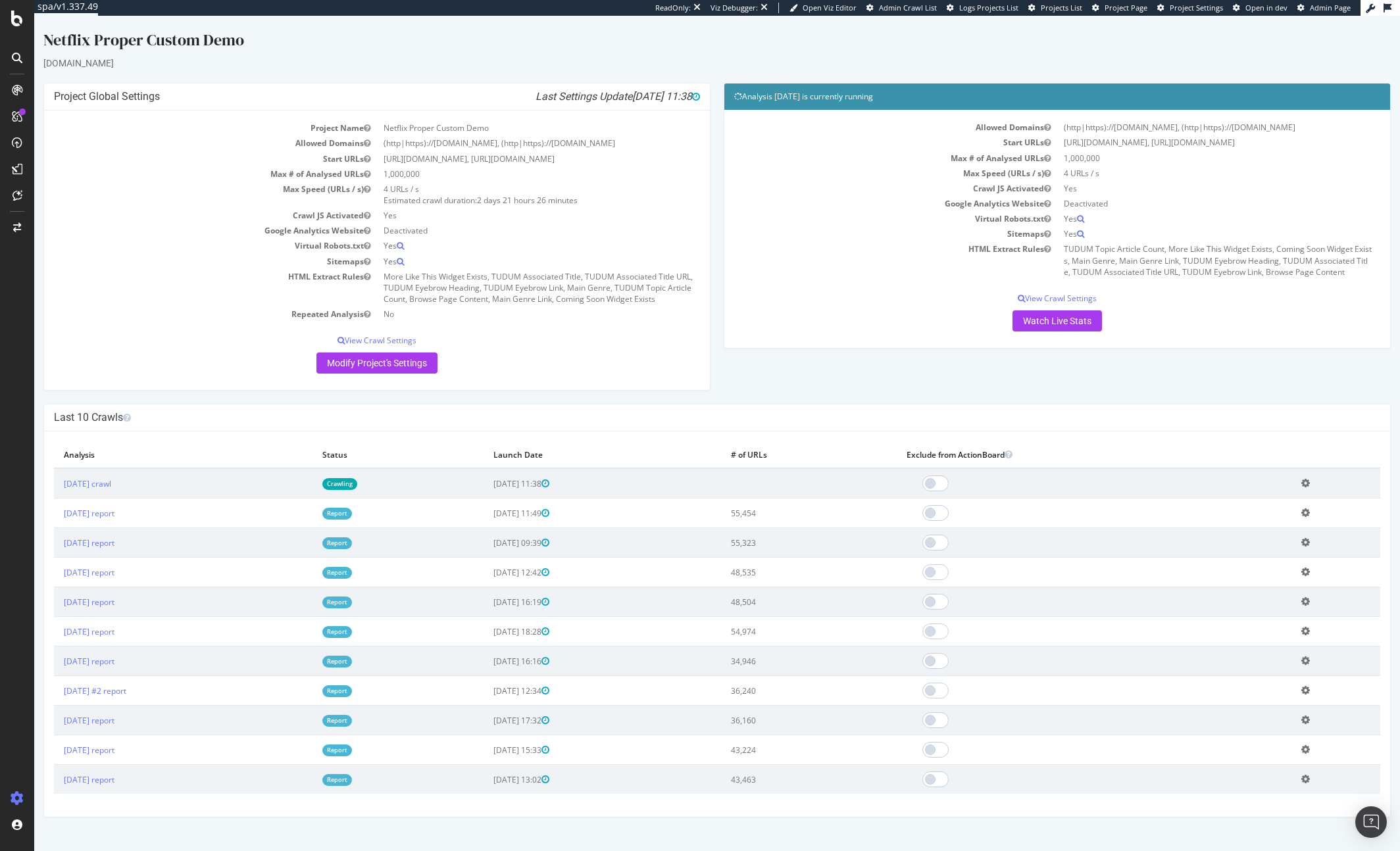
click at [715, 241] on div "Project Global Settings Last Settings Update 2025-09-30 11:38 Project Name Netf…" at bounding box center [376, 243] width 680 height 321
click at [715, 238] on div "Project Global Settings Last Settings Update 2025-09-30 11:38 Project Name Netf…" at bounding box center [376, 243] width 680 height 321
click at [216, 357] on p "Modify Project's Settings" at bounding box center [376, 363] width 645 height 21
click at [1056, 317] on link "Watch Live Stats" at bounding box center [1057, 321] width 89 height 21
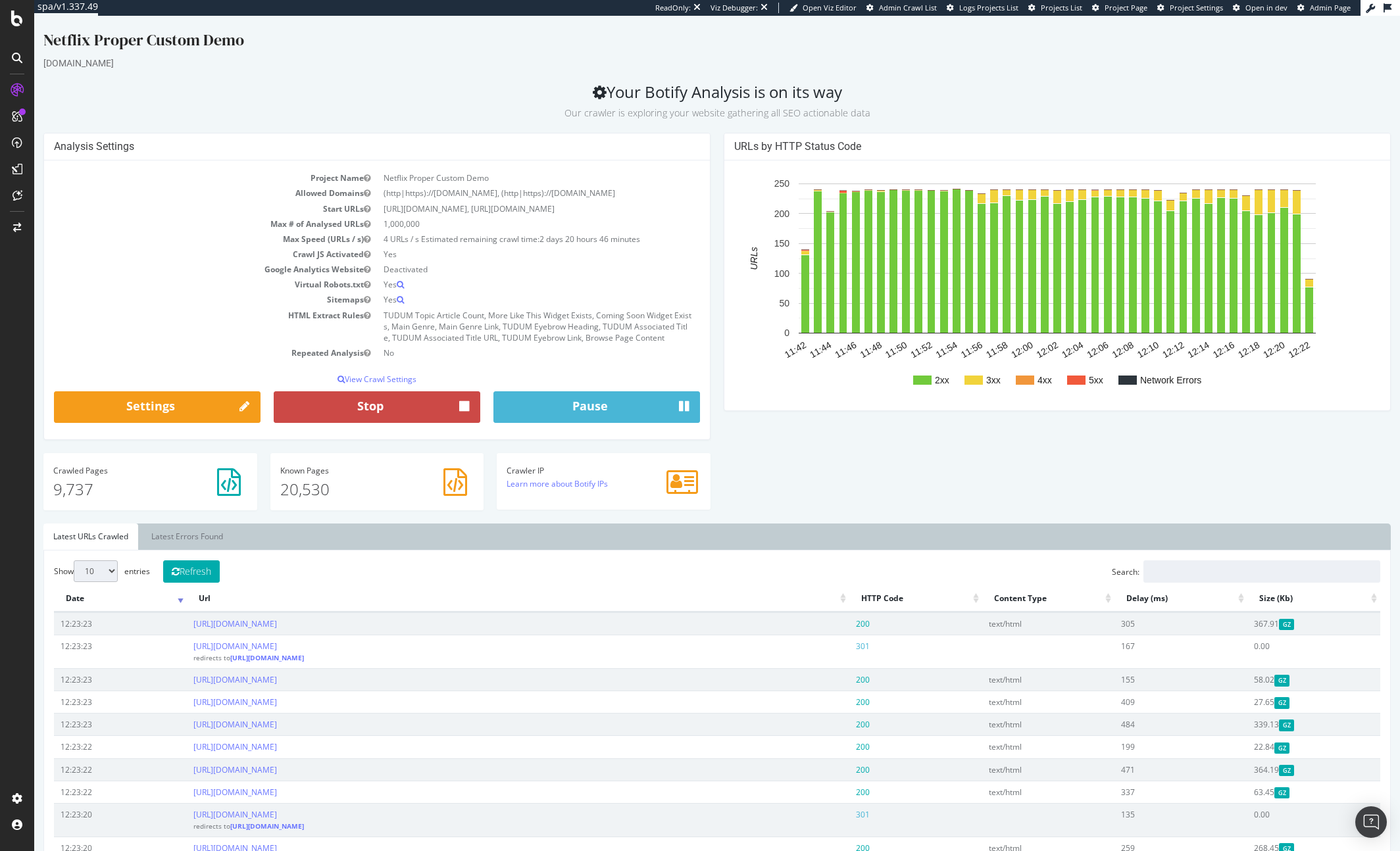
click at [425, 407] on button "Stop" at bounding box center [376, 407] width 207 height 32
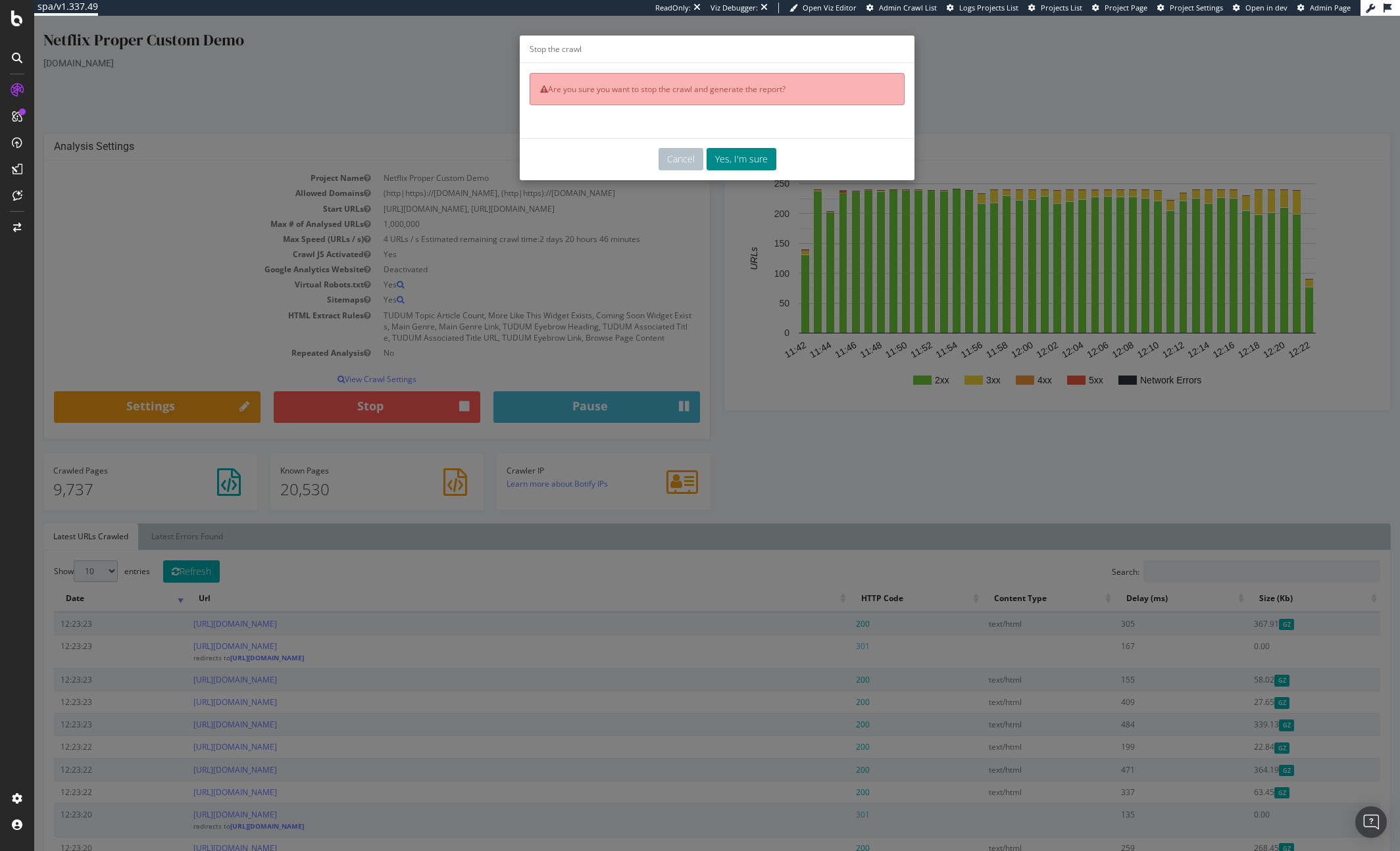
click at [741, 166] on button "Yes, I'm sure" at bounding box center [741, 159] width 70 height 22
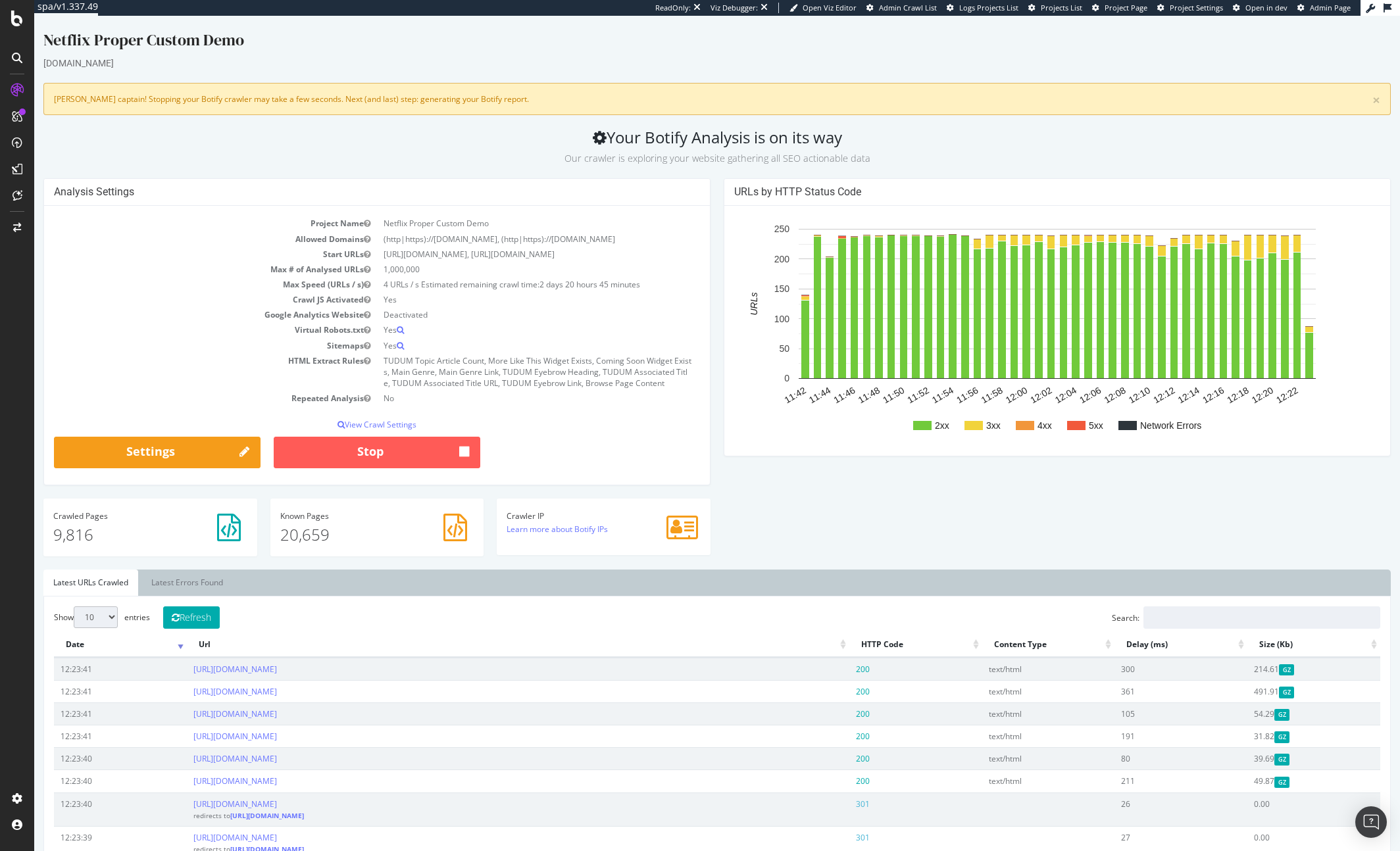
click at [525, 178] on div "Analysis Settings Project Name Netflix Proper Custom Demo Allowed Domains (http…" at bounding box center [376, 331] width 667 height 308
click at [261, 100] on div "× Aye Aye captain! Stopping your Botify crawler may take a few seconds. Next (a…" at bounding box center [717, 99] width 1347 height 32
click at [219, 155] on p "Our crawler is exploring your website gathering all SEO actionable data" at bounding box center [717, 156] width 1347 height 19
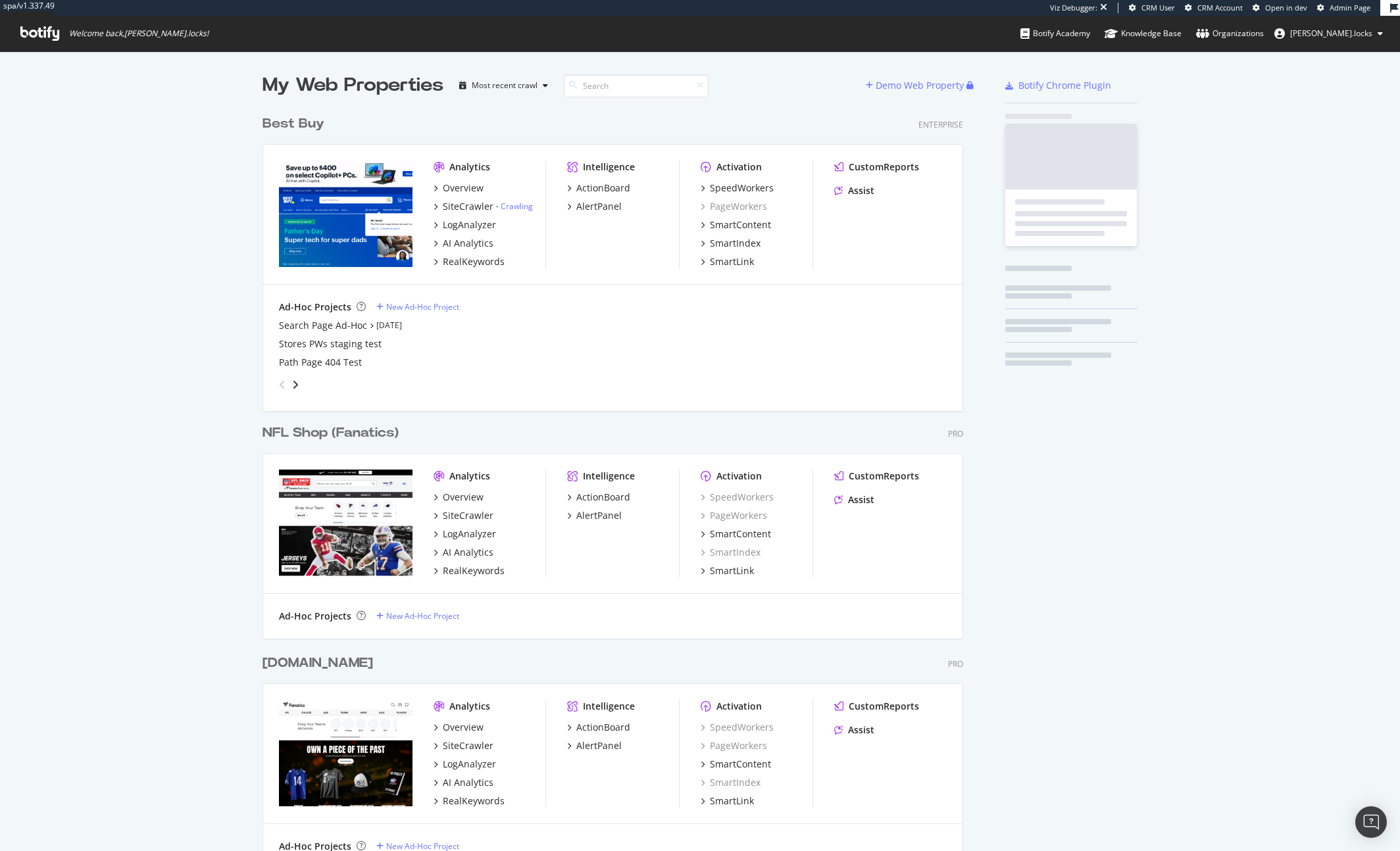
scroll to position [4781, 711]
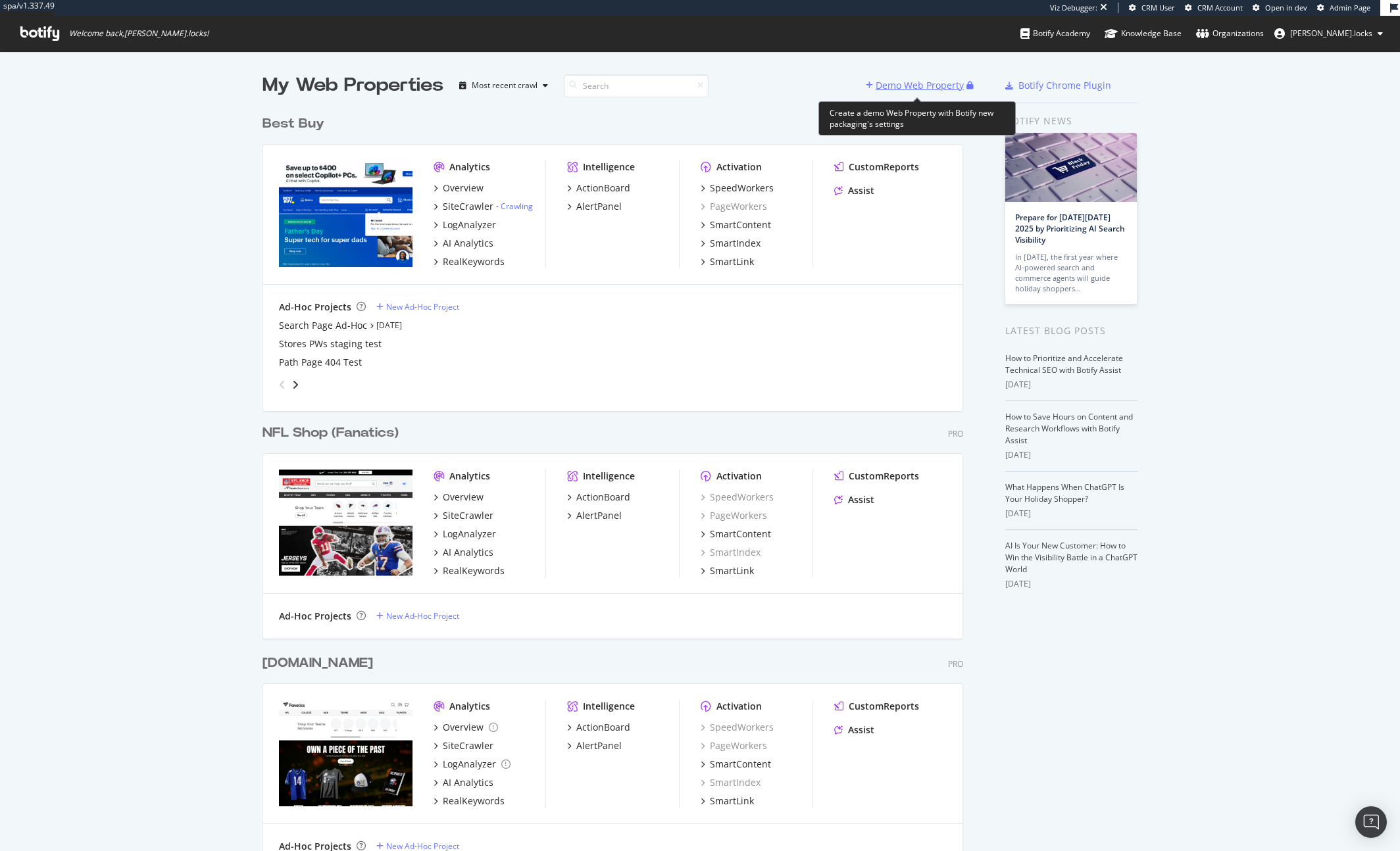
click at [921, 85] on div "Demo Web Property" at bounding box center [919, 85] width 88 height 13
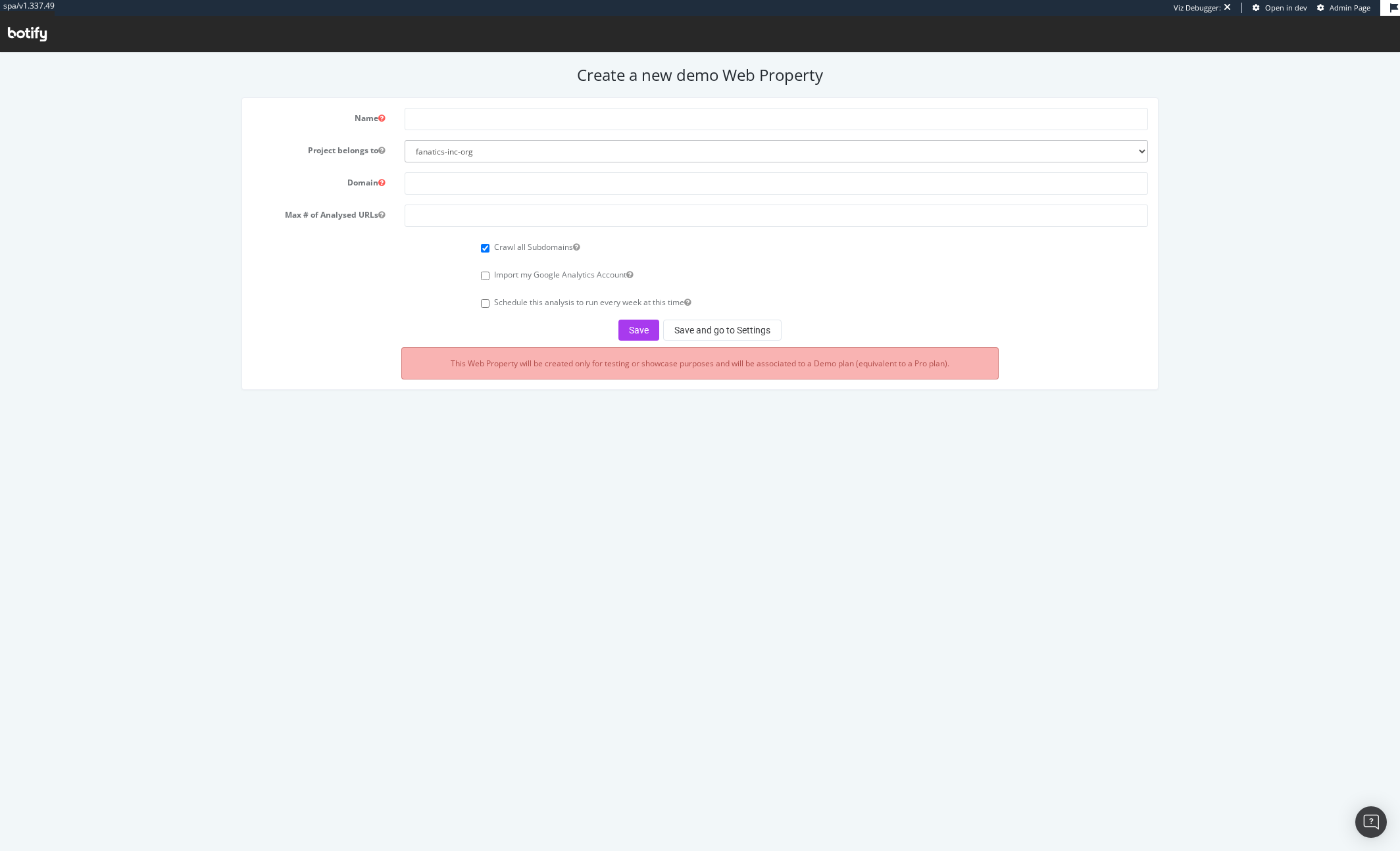
click at [141, 213] on div "Name Project belongs to fanatics-inc-org ryanlocks-org Domain Max # of Analysed…" at bounding box center [699, 250] width 1394 height 306
click at [449, 124] on input "text" at bounding box center [776, 119] width 743 height 22
click at [450, 158] on select "fanatics-inc-org ryanlocks-org" at bounding box center [776, 152] width 743 height 22
select select "41267"
click at [429, 124] on input "text" at bounding box center [776, 119] width 743 height 22
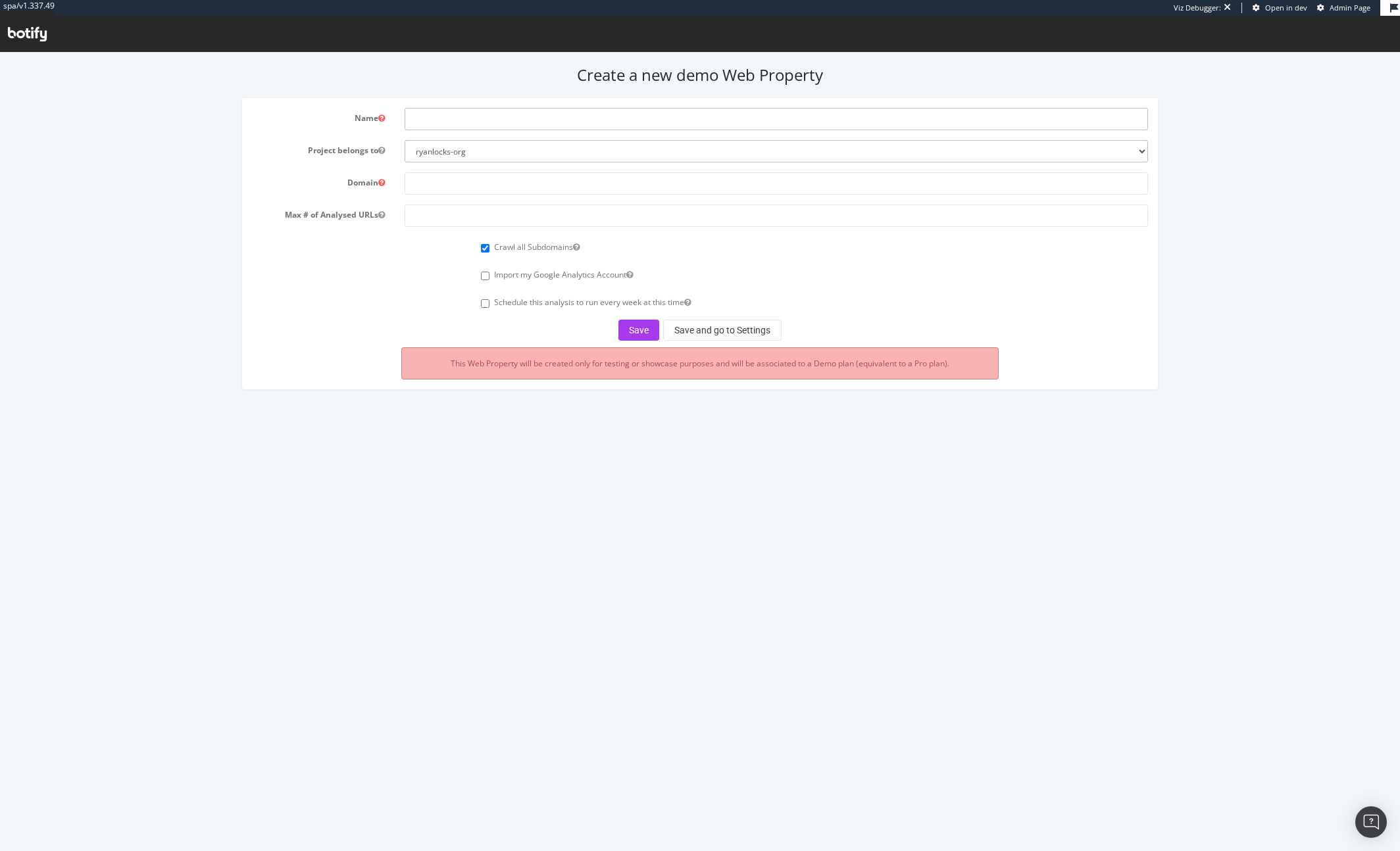
click at [419, 115] on input "text" at bounding box center [776, 119] width 743 height 22
type input "Warner"
type input "HBO"
click at [534, 188] on input "text" at bounding box center [776, 183] width 743 height 22
paste input "[URL][DOMAIN_NAME]"
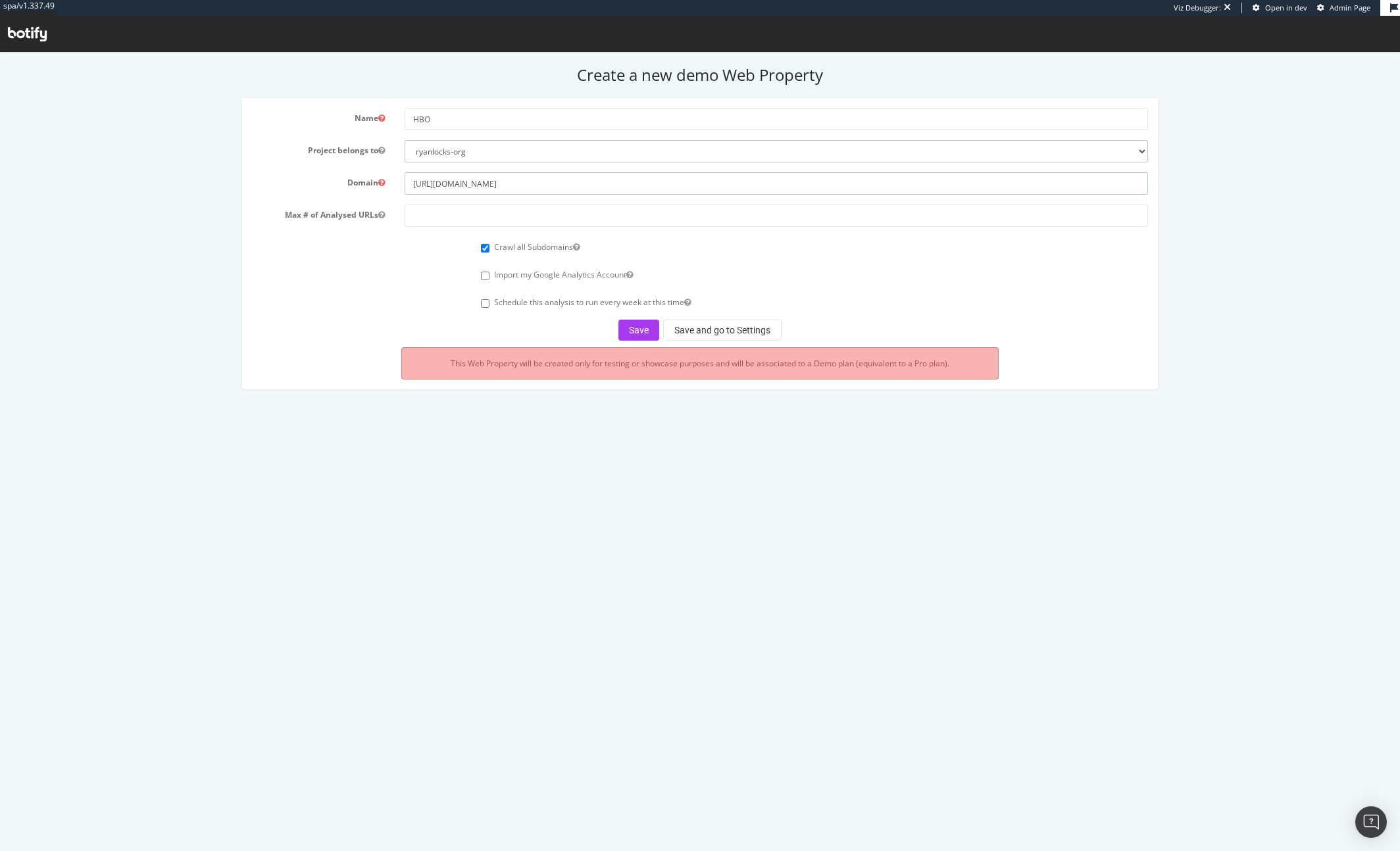
type input "[URL][DOMAIN_NAME]"
click at [431, 219] on input "number" at bounding box center [776, 216] width 743 height 22
type input "200000"
drag, startPoint x: 646, startPoint y: 331, endPoint x: 640, endPoint y: 331, distance: 6.0
click at [640, 331] on button "Save" at bounding box center [639, 330] width 41 height 21
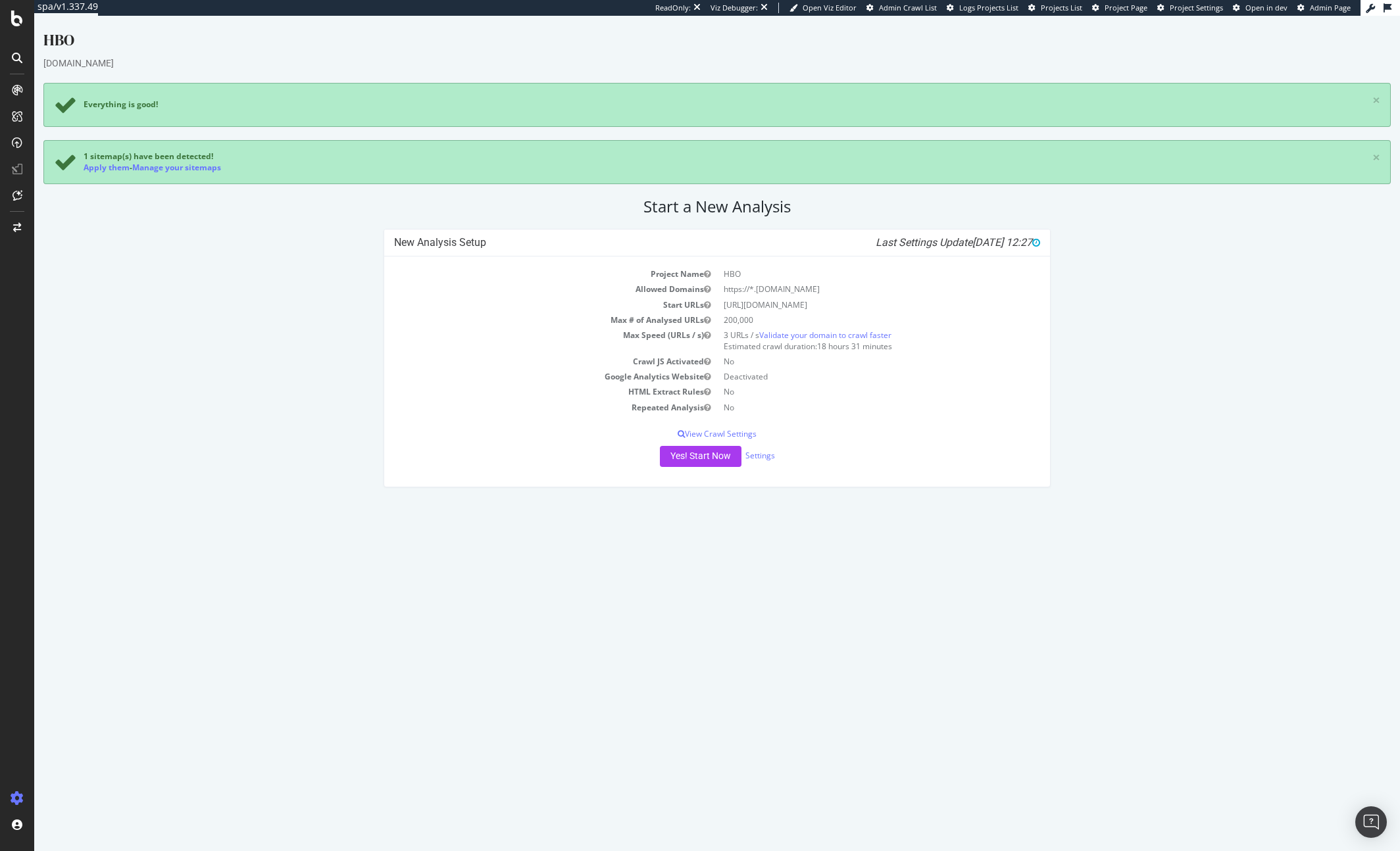
click at [731, 301] on td "[URL][DOMAIN_NAME]" at bounding box center [878, 305] width 323 height 15
click at [689, 457] on button "Yes! Start Now" at bounding box center [701, 457] width 82 height 21
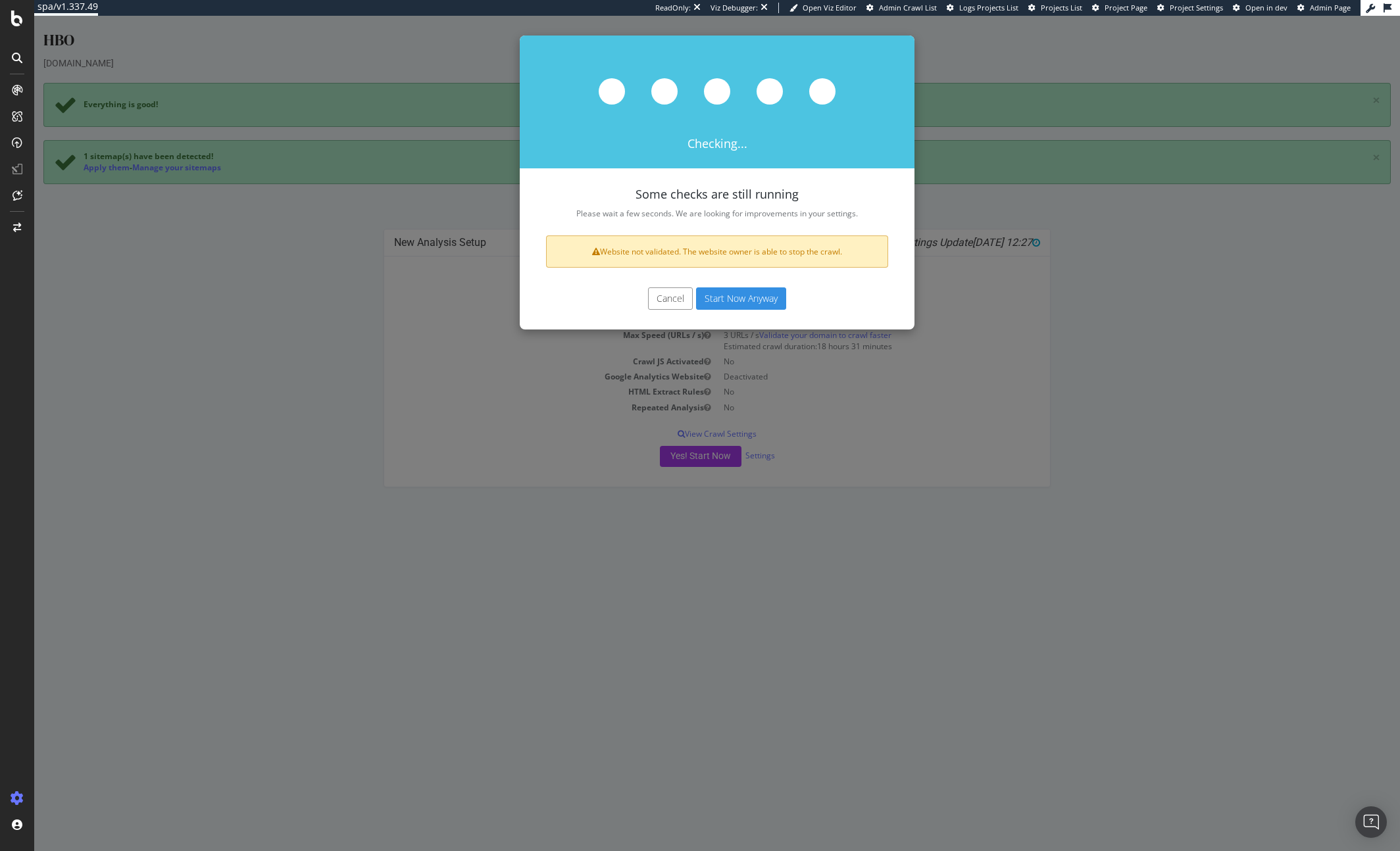
click at [749, 295] on button "Start Now Anyway" at bounding box center [741, 299] width 90 height 22
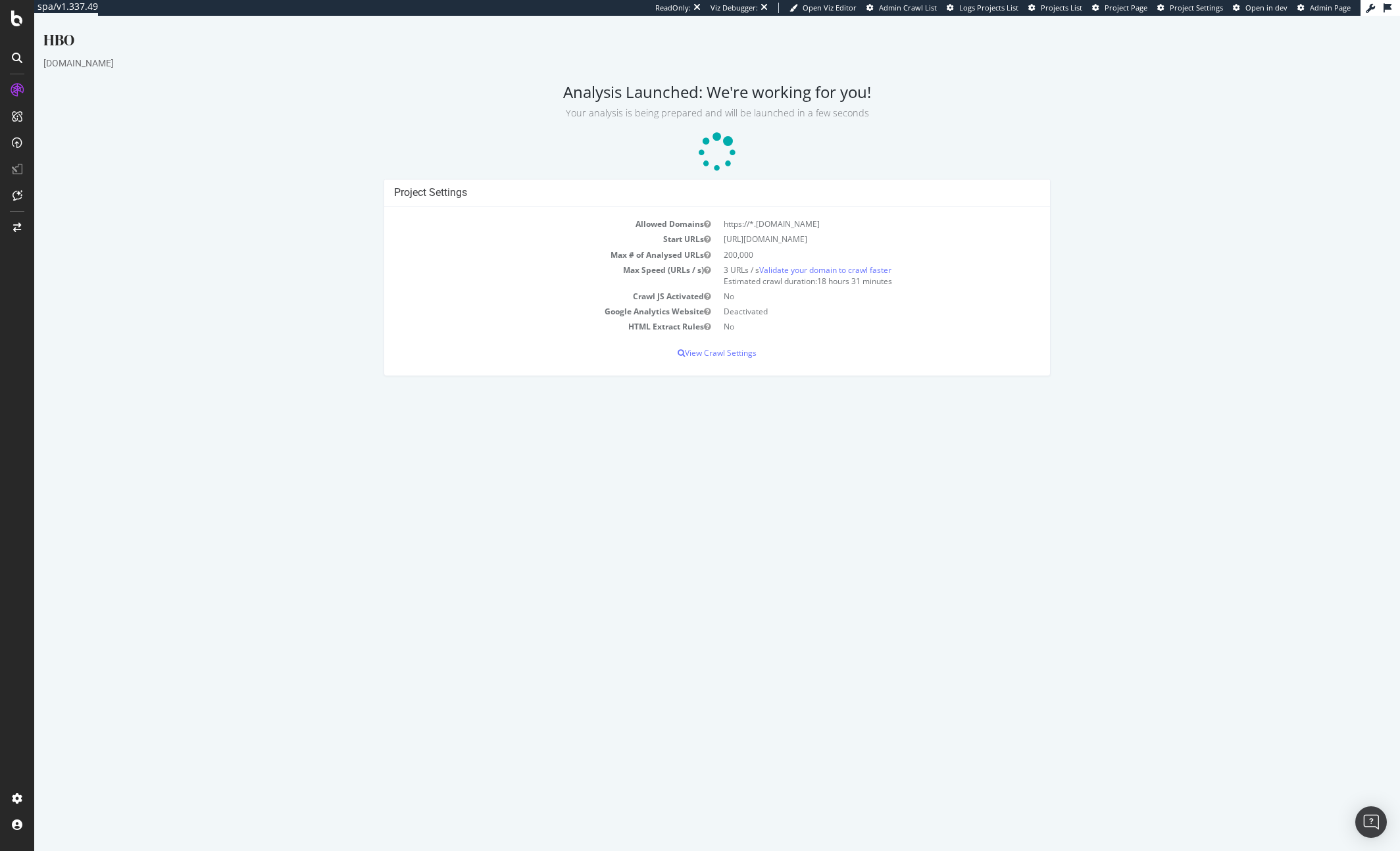
click at [1012, 188] on h4 "Project Settings" at bounding box center [717, 193] width 645 height 13
click at [71, 733] on div "Settings" at bounding box center [68, 729] width 55 height 10
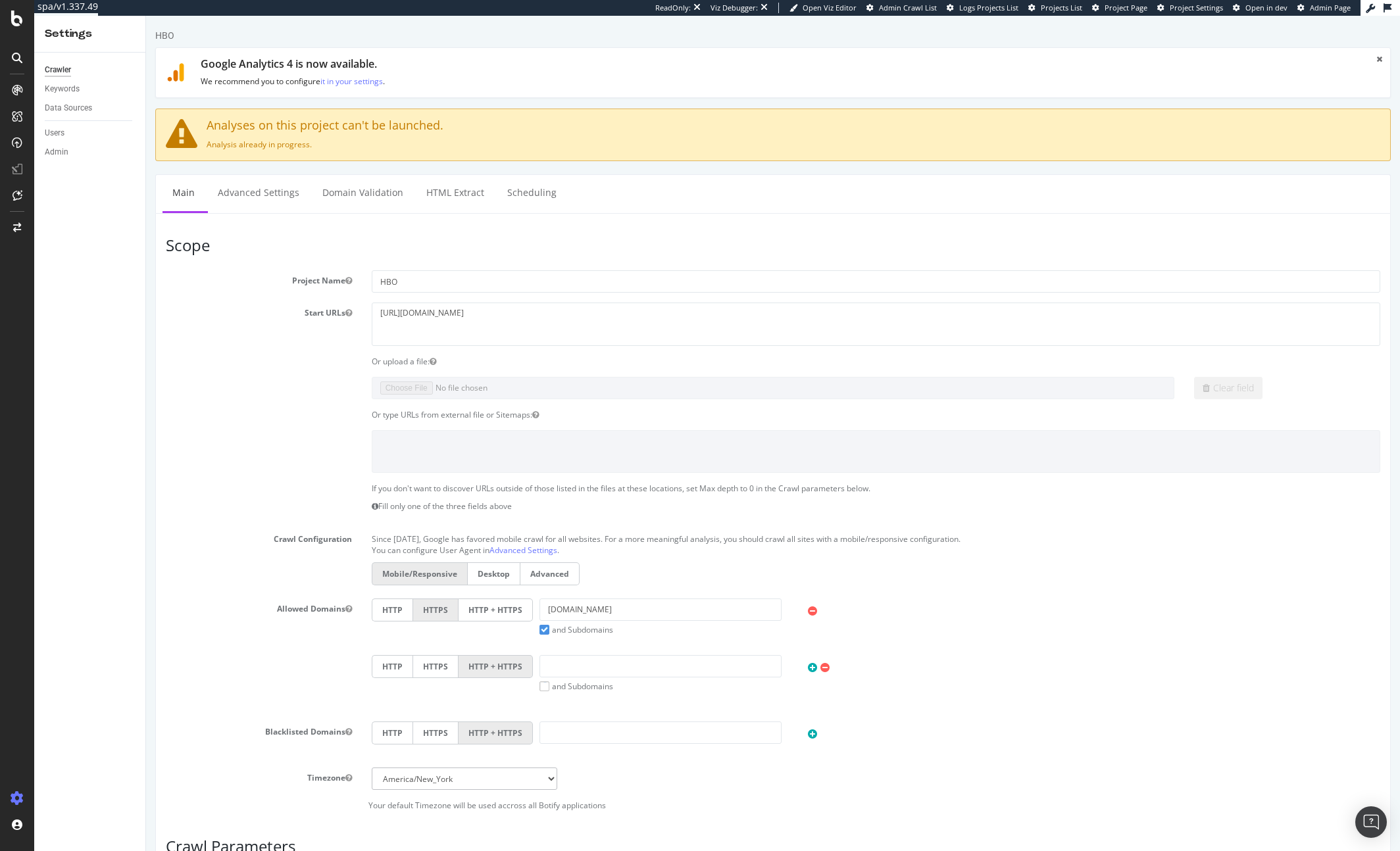
click at [246, 303] on label "Start URLs" at bounding box center [259, 310] width 206 height 16
click at [345, 308] on button "Start URLs" at bounding box center [348, 313] width 7 height 11
click at [1023, 34] on div "HBO" at bounding box center [772, 38] width 1235 height 19
